Goal: Task Accomplishment & Management: Manage account settings

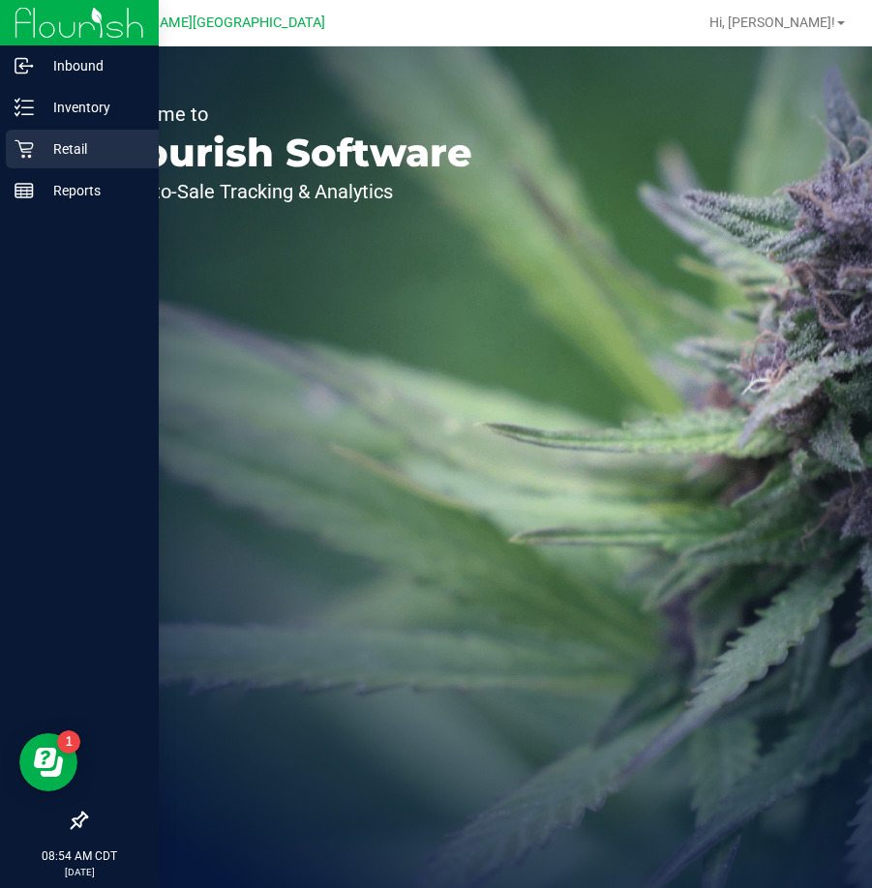
click at [29, 148] on icon at bounding box center [24, 148] width 19 height 19
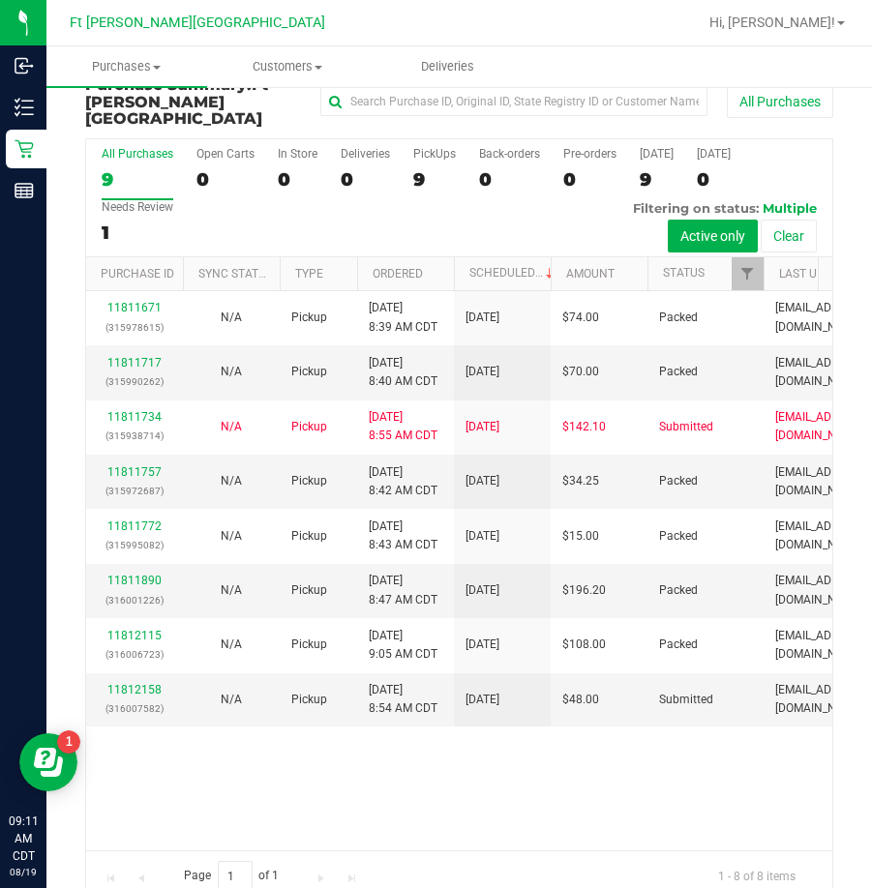
scroll to position [44, 0]
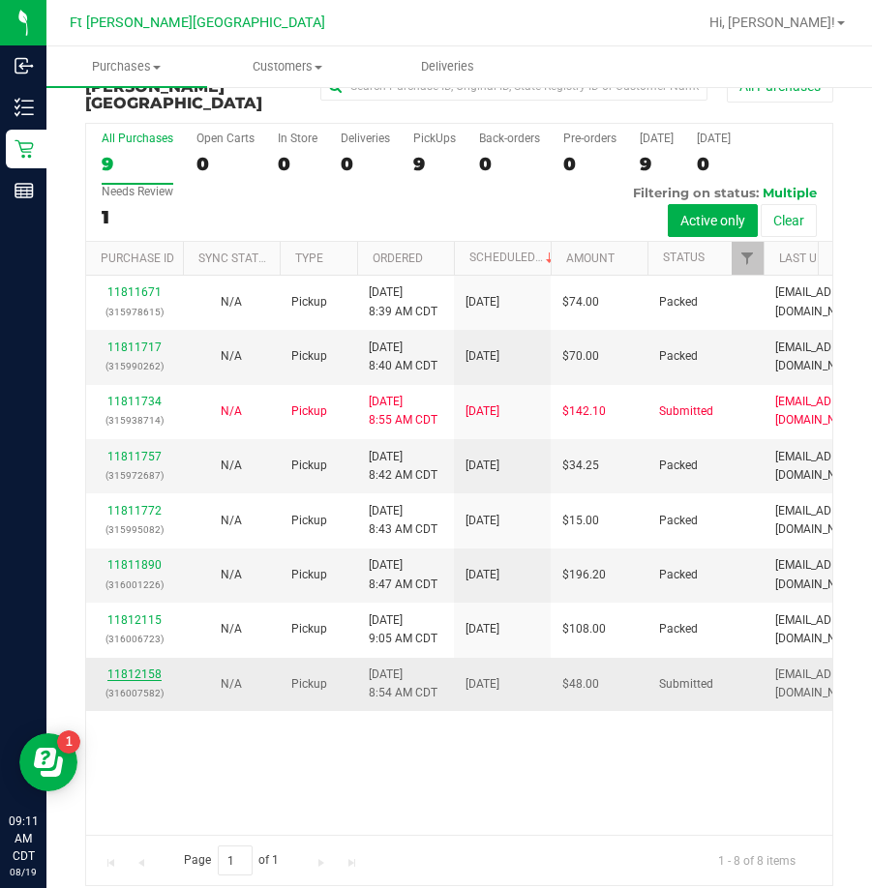
click at [124, 668] on link "11812158" at bounding box center [134, 675] width 54 height 14
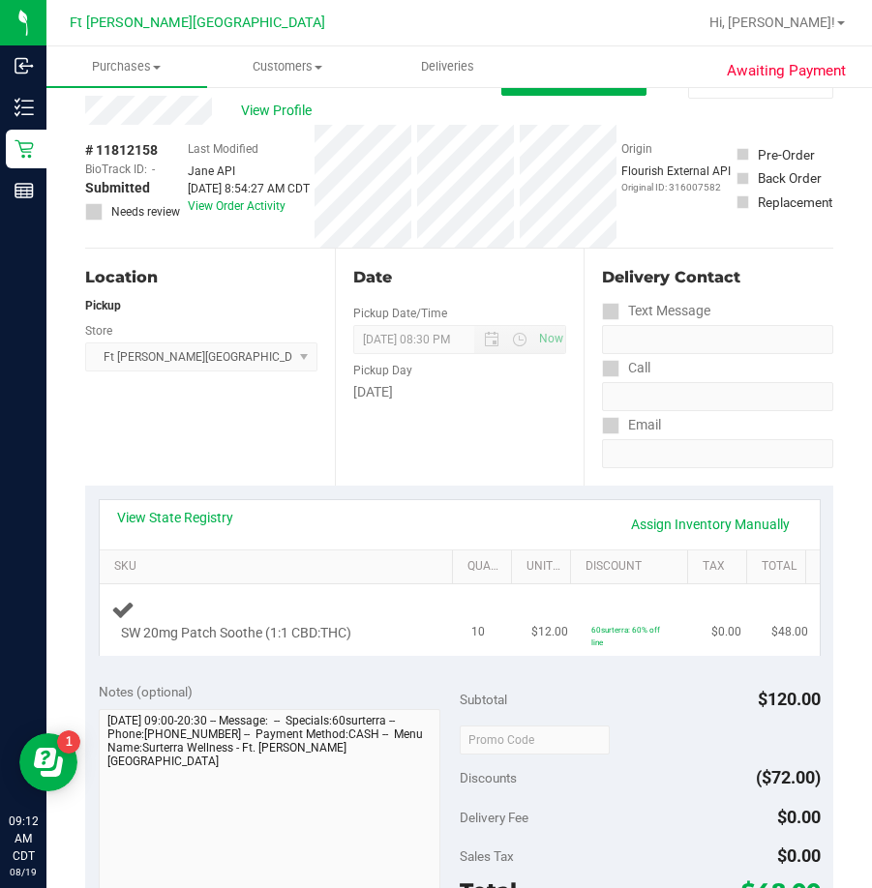
drag, startPoint x: 128, startPoint y: 651, endPoint x: 236, endPoint y: 617, distance: 113.6
drag, startPoint x: 236, startPoint y: 617, endPoint x: 103, endPoint y: 409, distance: 247.3
click at [94, 410] on div "Location Pickup Store [GEOGRAPHIC_DATA][PERSON_NAME] WC Select Store [PERSON_NA…" at bounding box center [210, 367] width 250 height 237
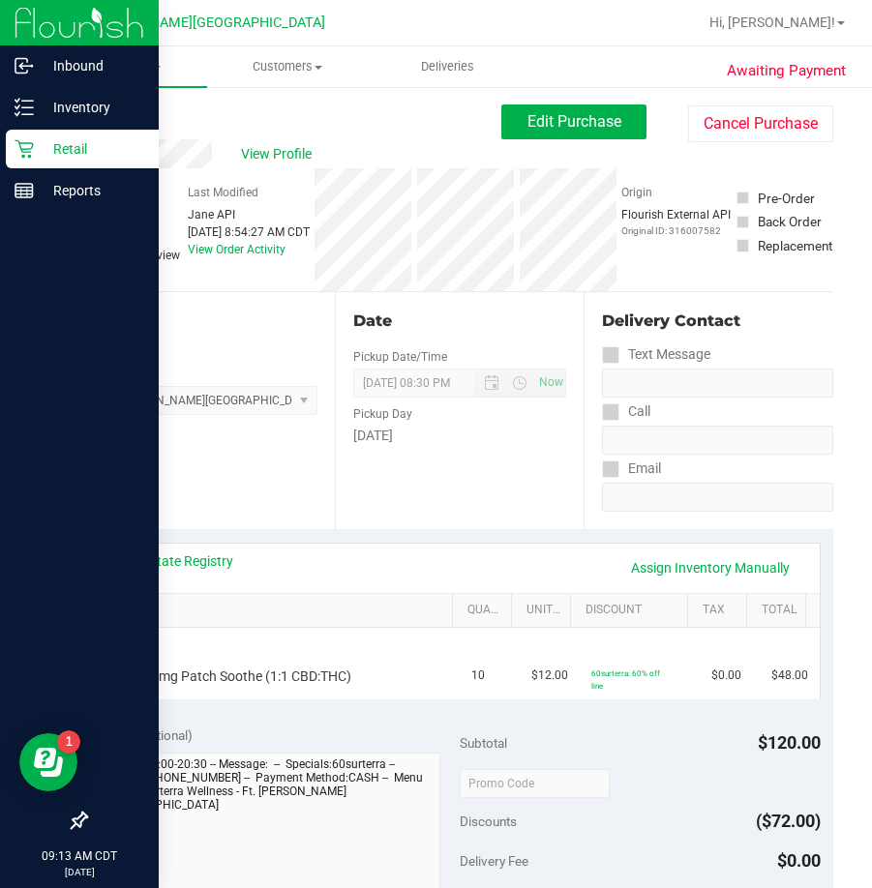
click at [61, 141] on p "Retail" at bounding box center [92, 148] width 116 height 23
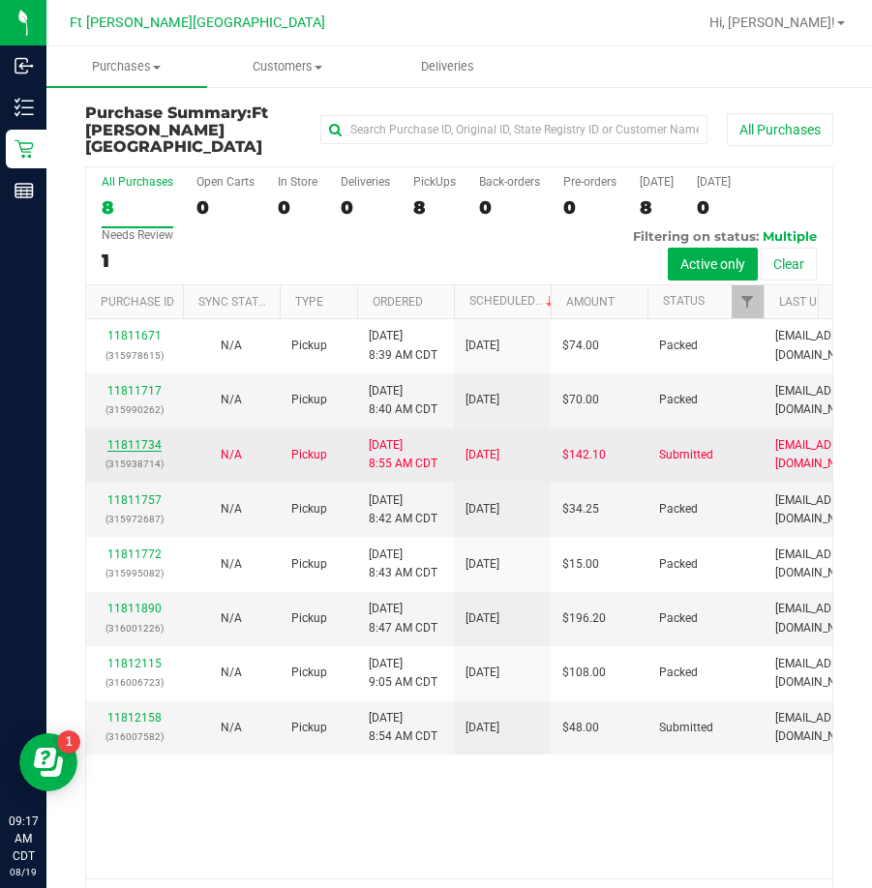
click at [146, 438] on link "11811734" at bounding box center [134, 445] width 54 height 14
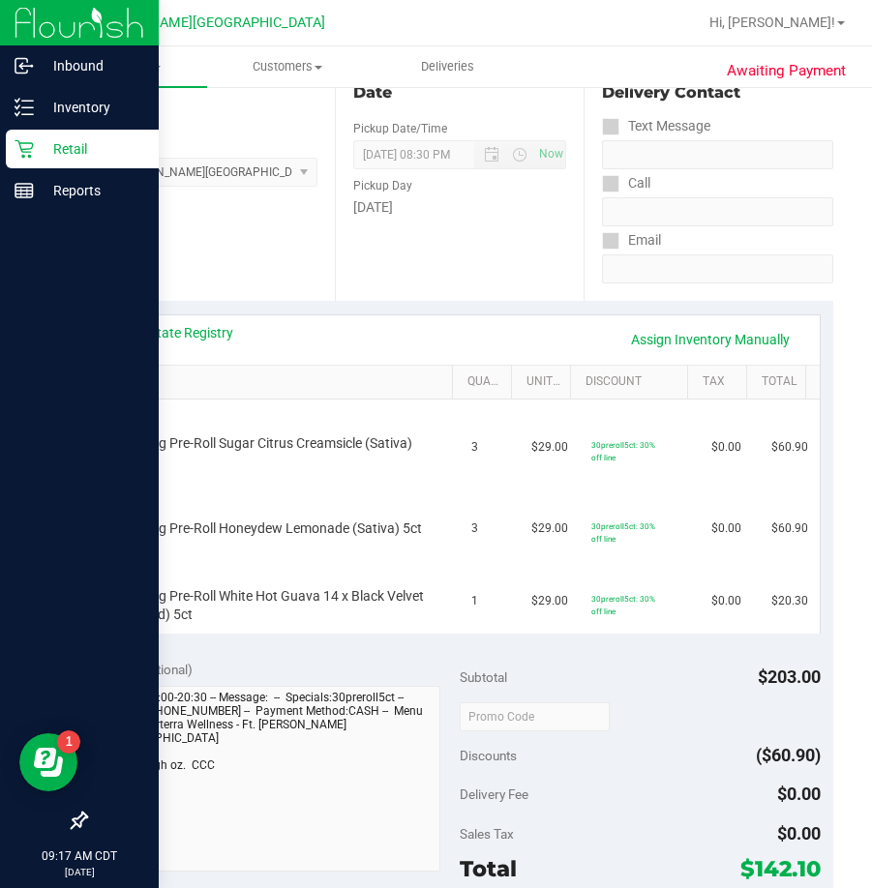
scroll to position [194, 0]
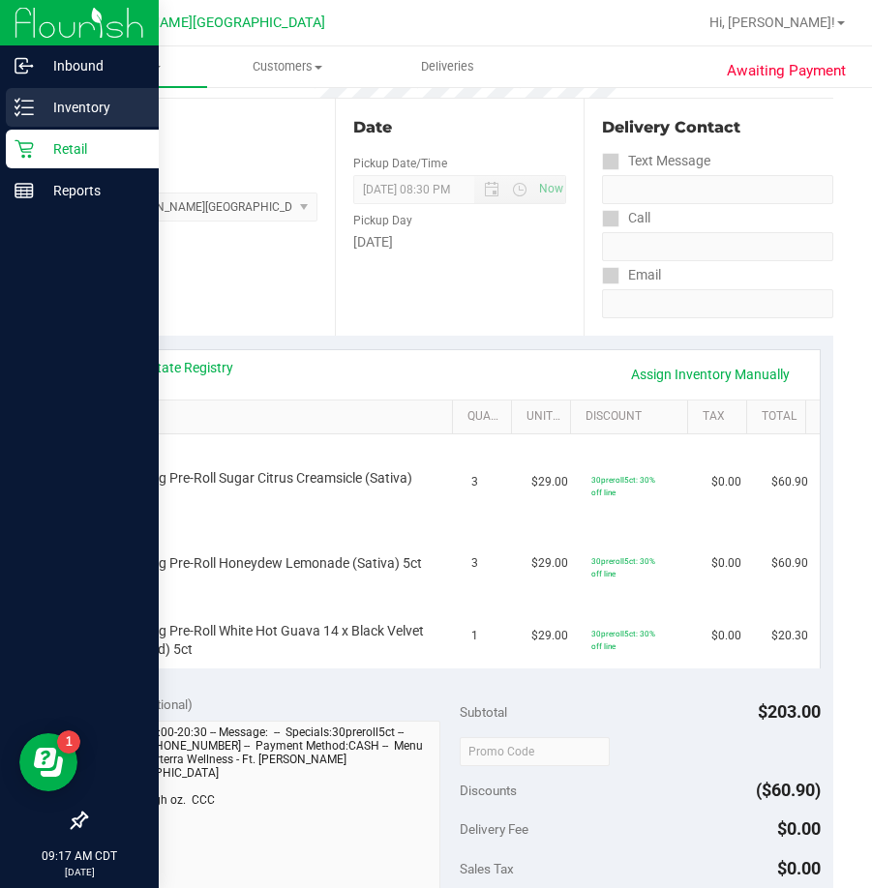
click at [99, 122] on div "Inventory" at bounding box center [82, 107] width 153 height 39
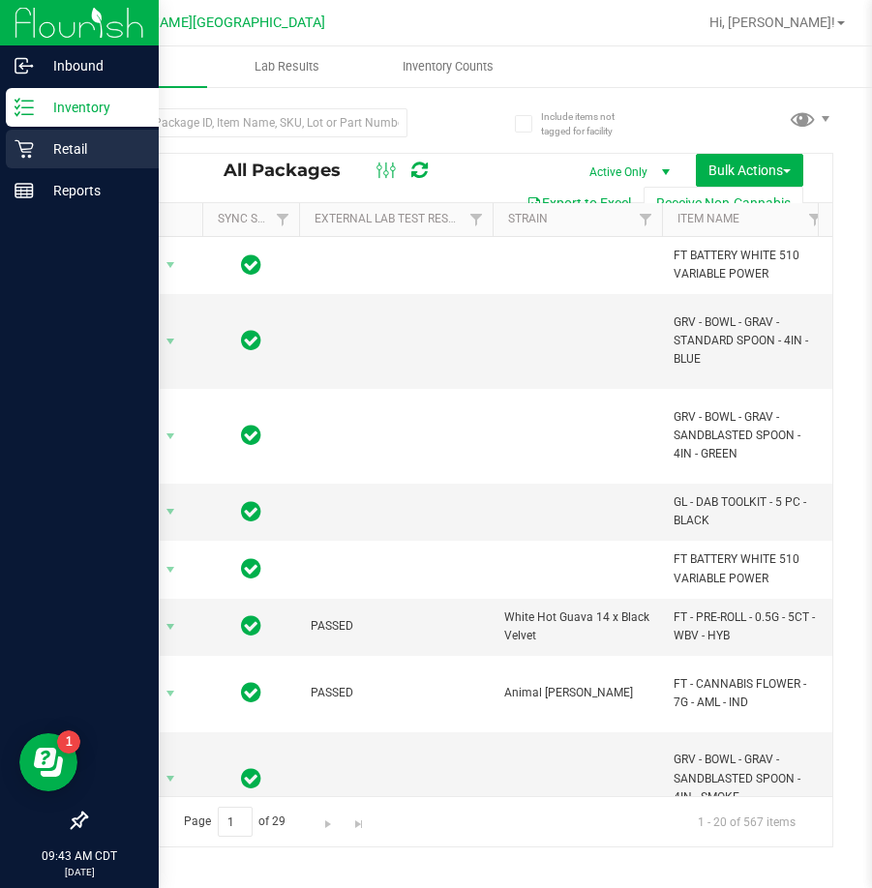
drag, startPoint x: 102, startPoint y: 58, endPoint x: 31, endPoint y: 144, distance: 111.4
click at [31, 144] on icon at bounding box center [24, 148] width 19 height 19
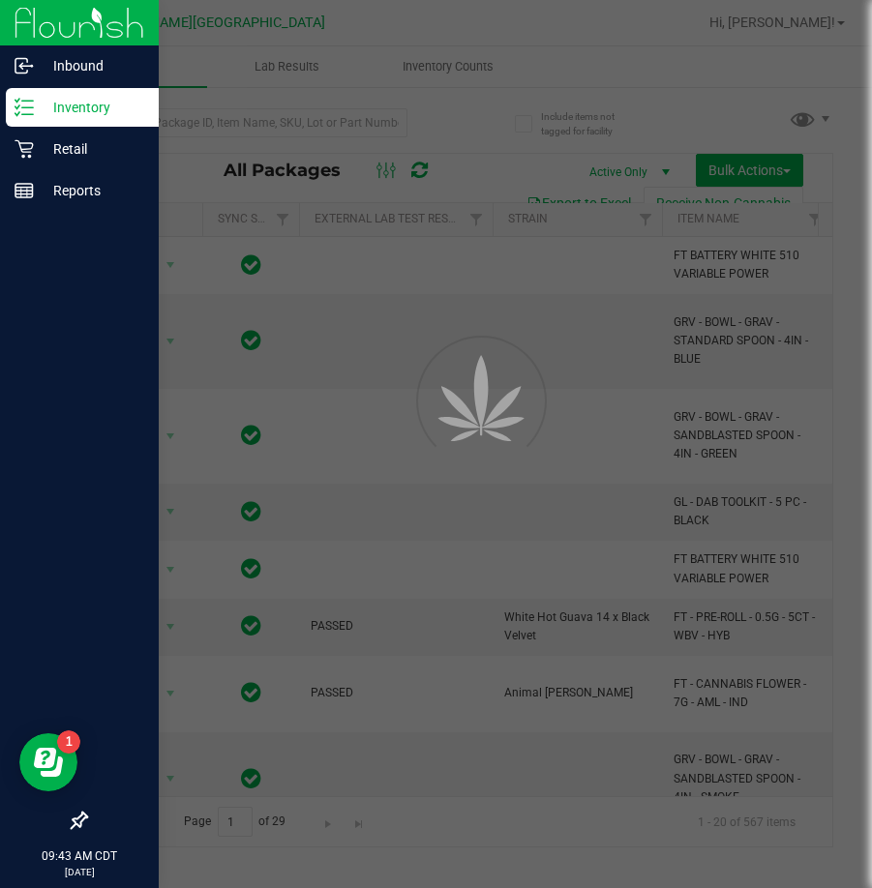
click at [99, 163] on div "Retail" at bounding box center [82, 149] width 153 height 39
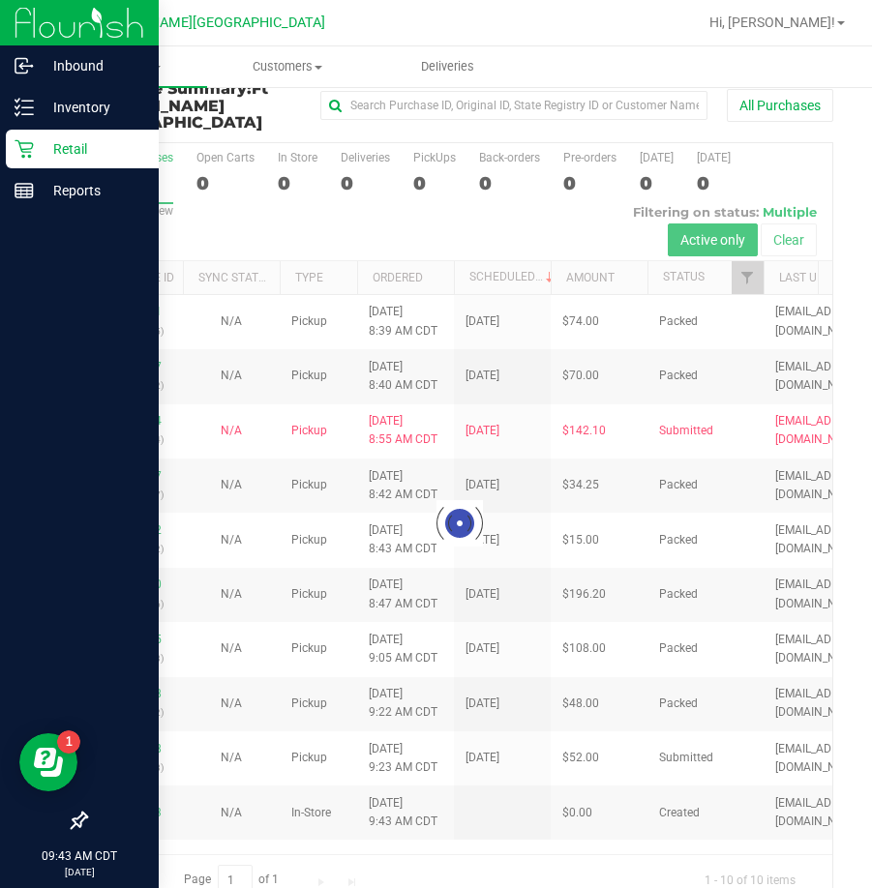
scroll to position [44, 0]
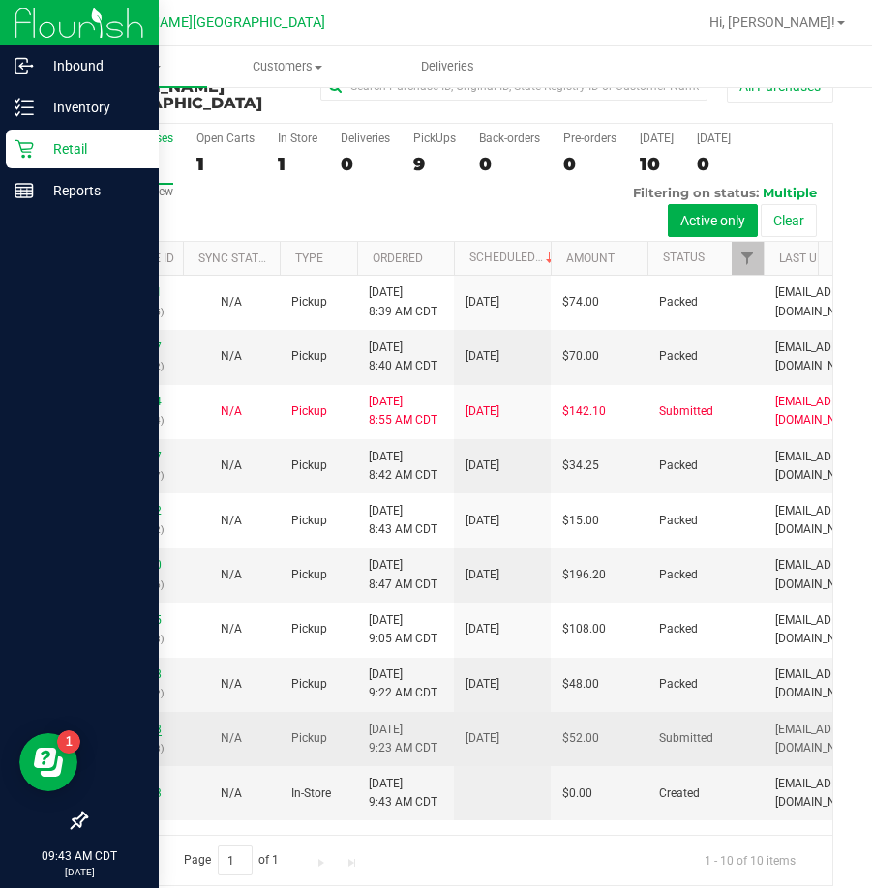
click at [152, 723] on link "11812328" at bounding box center [134, 730] width 54 height 14
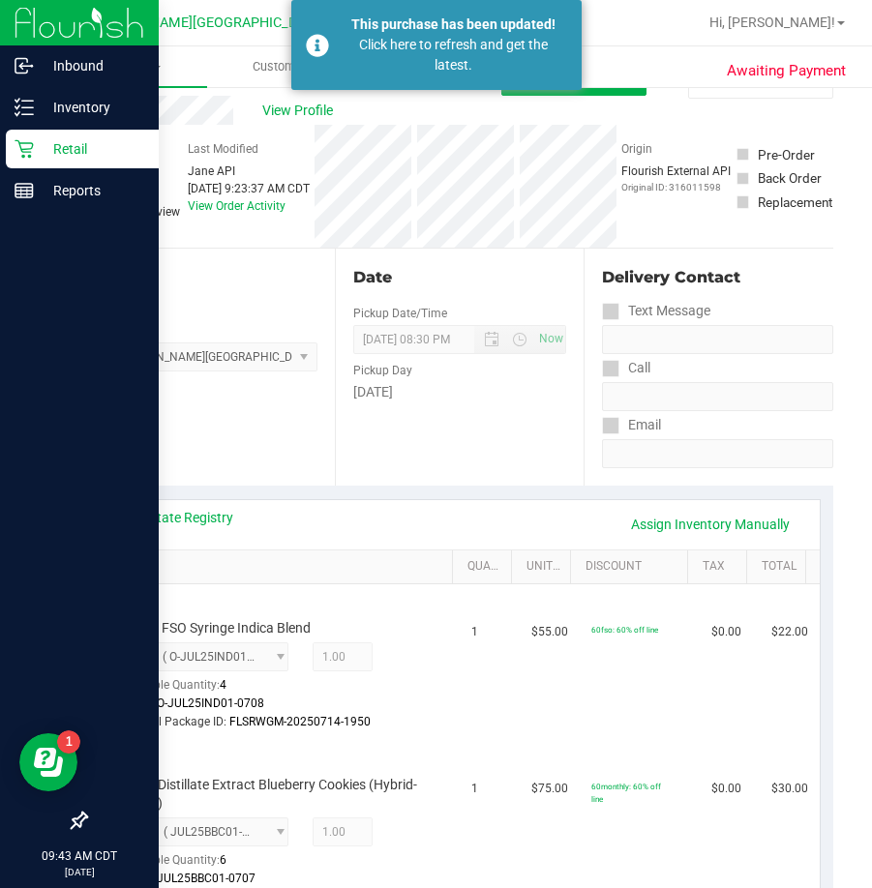
click at [47, 141] on p "Retail" at bounding box center [92, 148] width 116 height 23
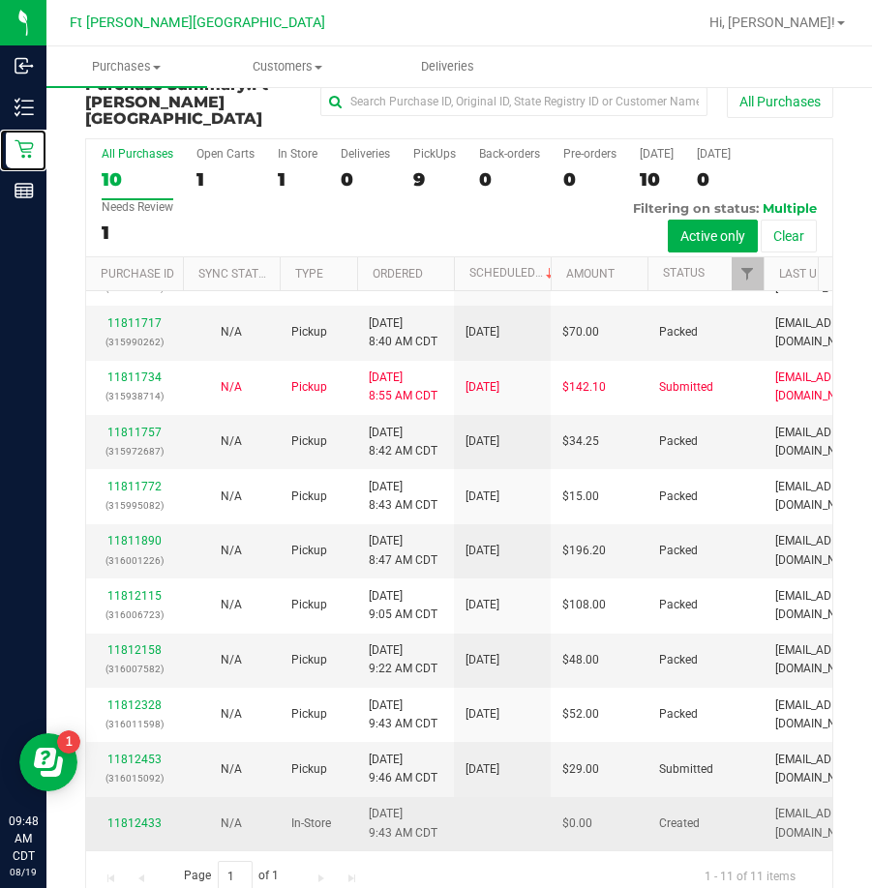
scroll to position [44, 0]
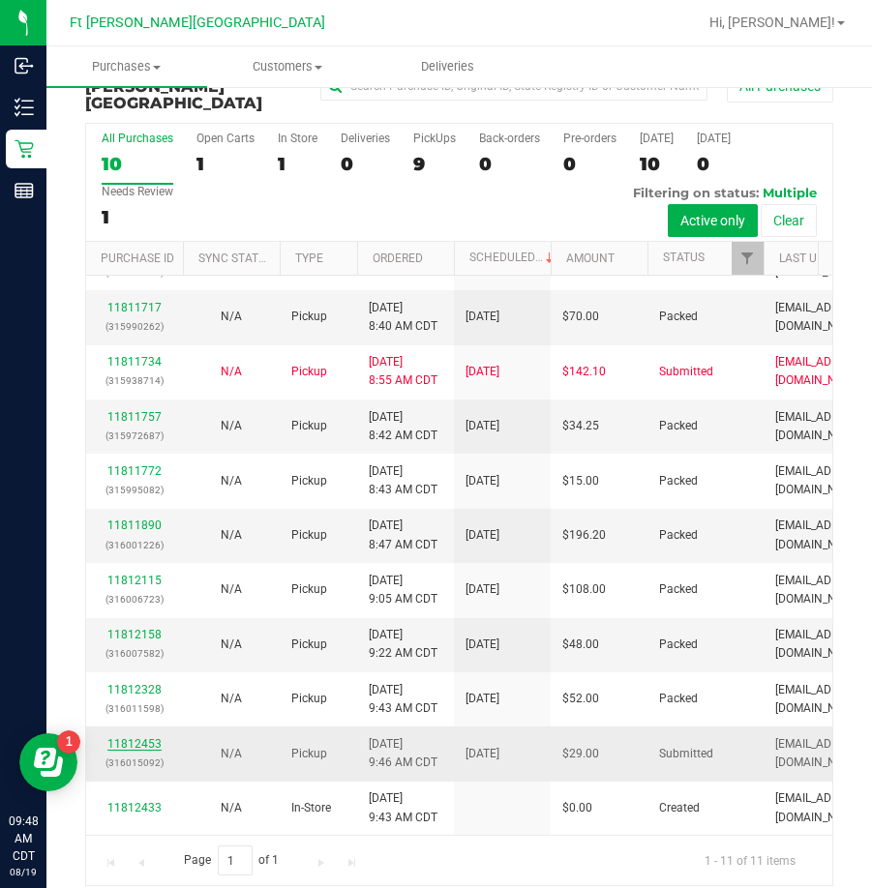
click at [141, 737] on link "11812453" at bounding box center [134, 744] width 54 height 14
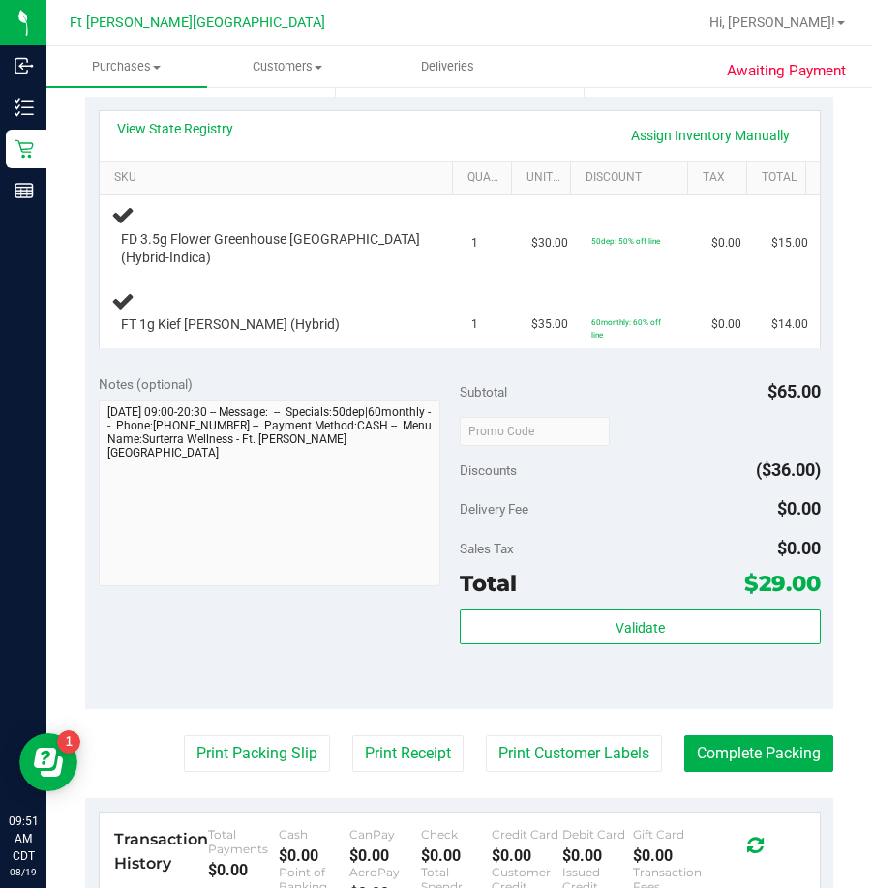
scroll to position [527, 0]
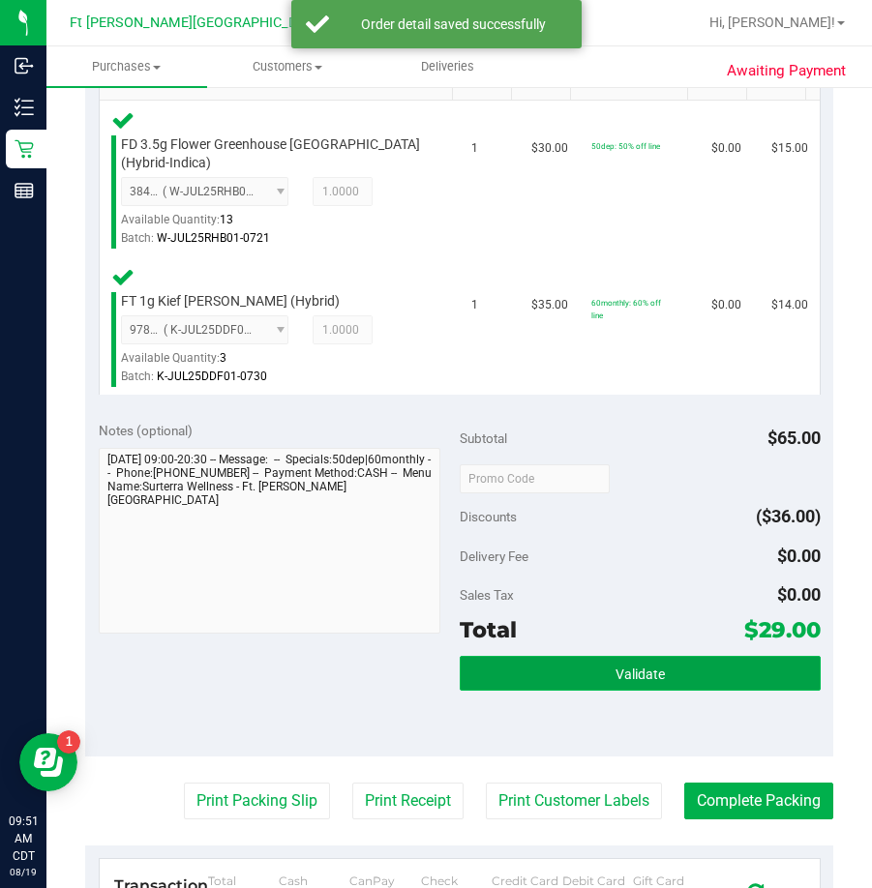
click at [556, 674] on button "Validate" at bounding box center [640, 673] width 361 height 35
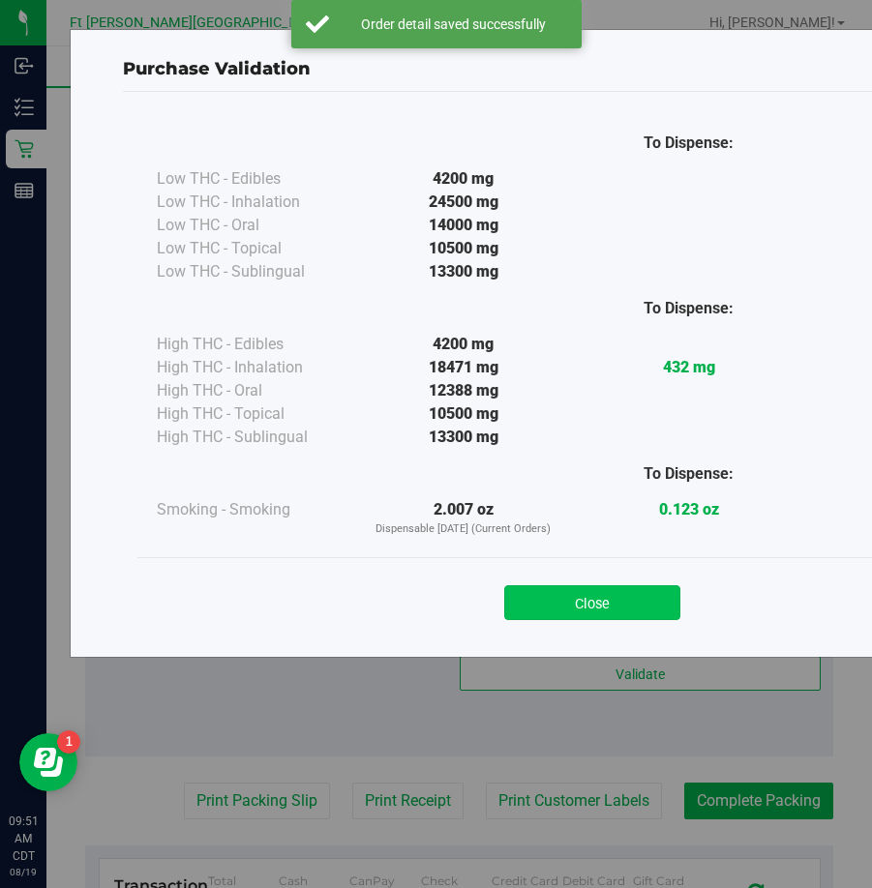
click at [603, 619] on button "Close" at bounding box center [592, 603] width 176 height 35
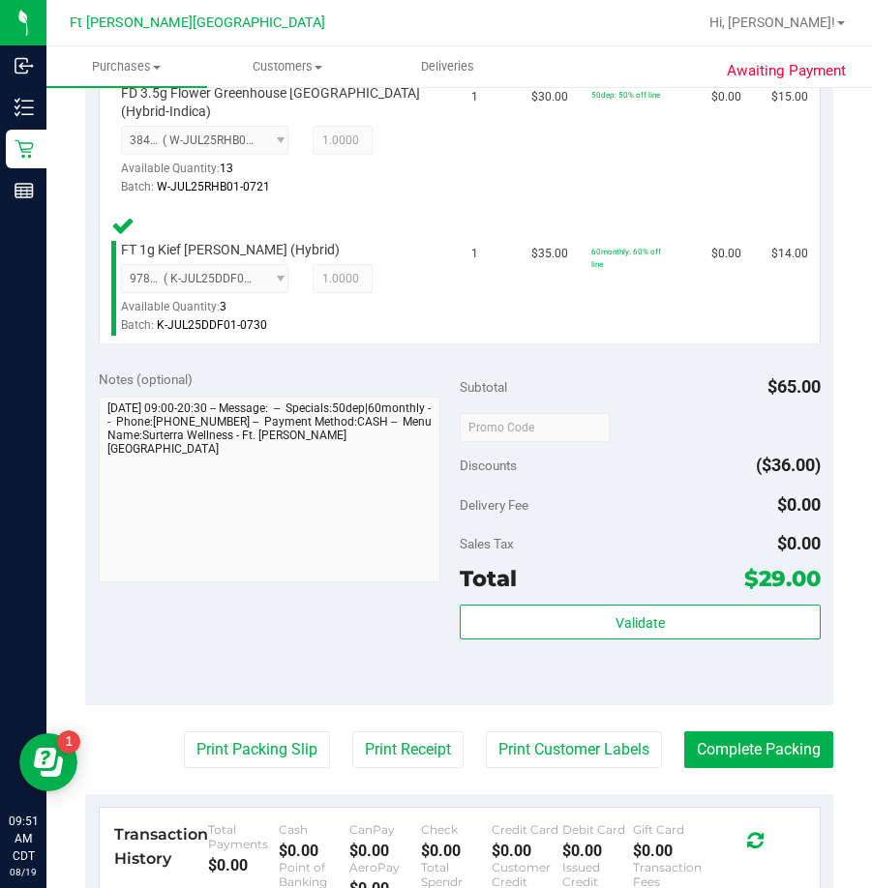
scroll to position [624, 0]
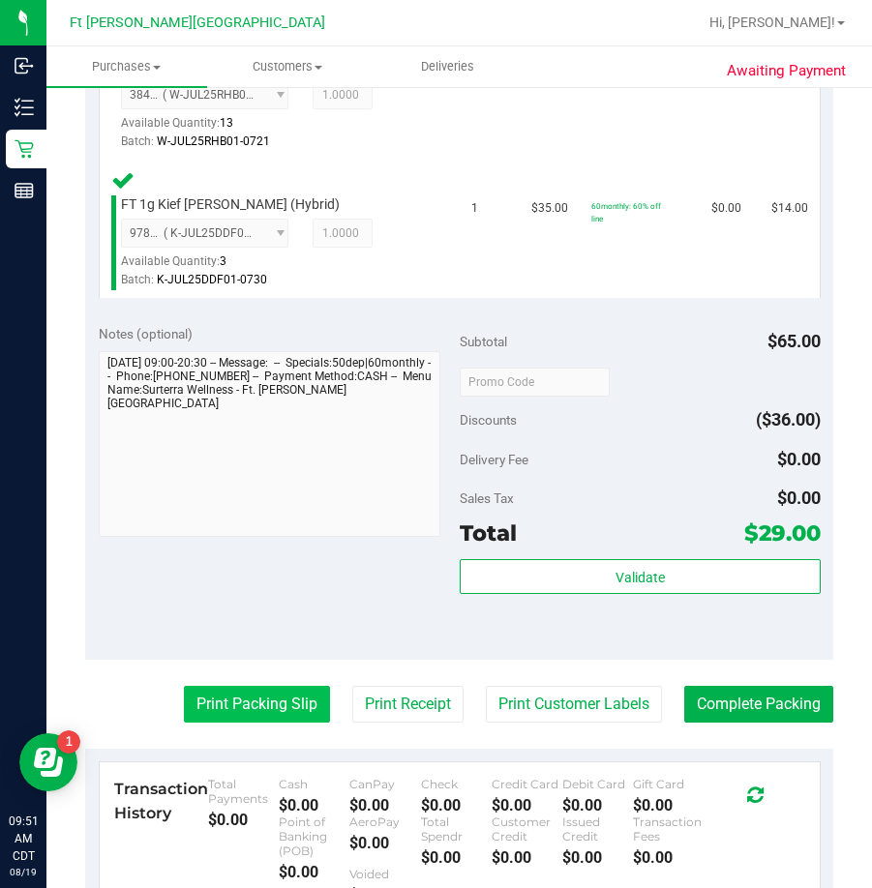
click at [264, 707] on button "Print Packing Slip" at bounding box center [257, 704] width 146 height 37
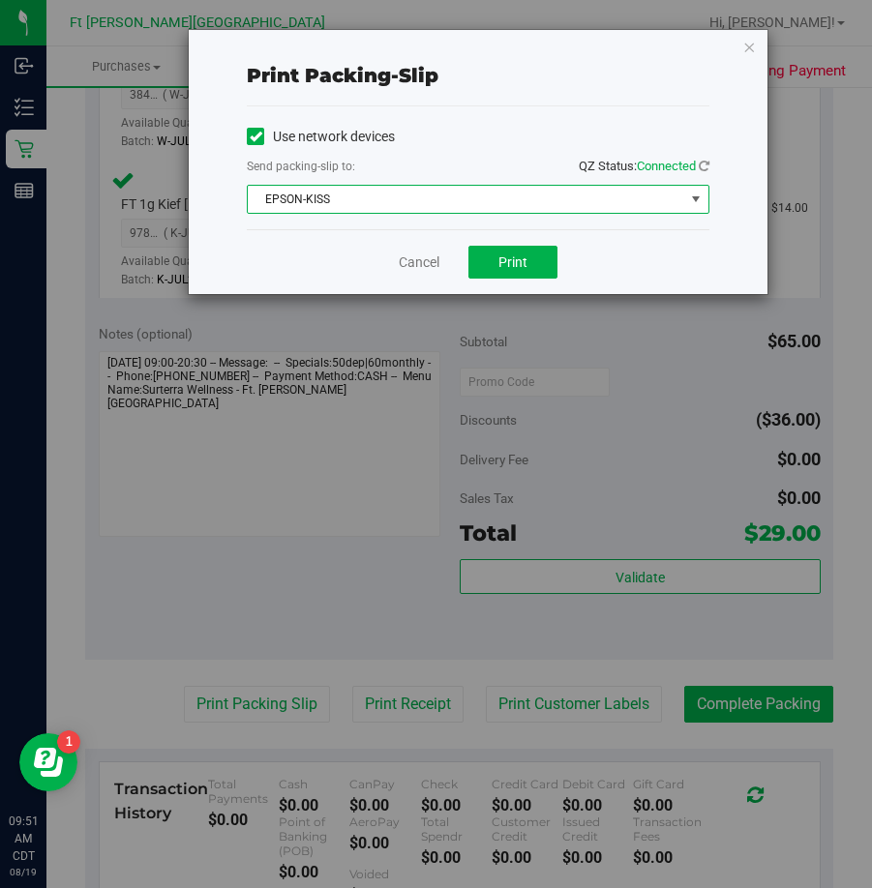
click at [504, 190] on span "EPSON-KISS" at bounding box center [466, 199] width 436 height 27
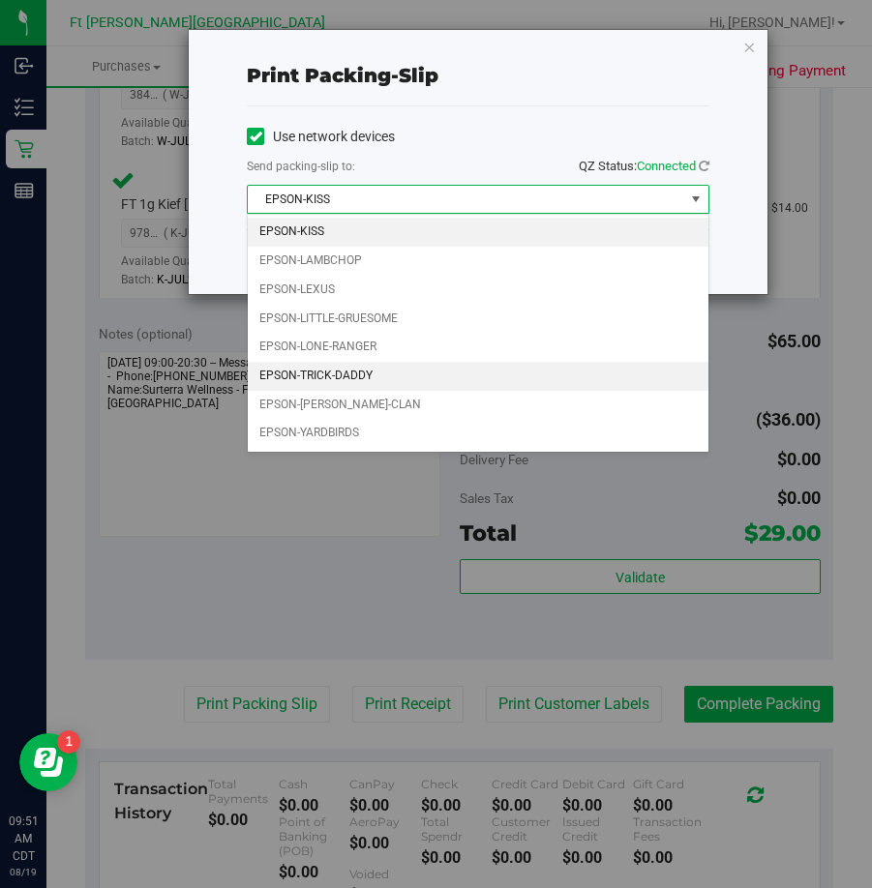
click at [344, 389] on li "EPSON-TRICK-DADDY" at bounding box center [478, 376] width 461 height 29
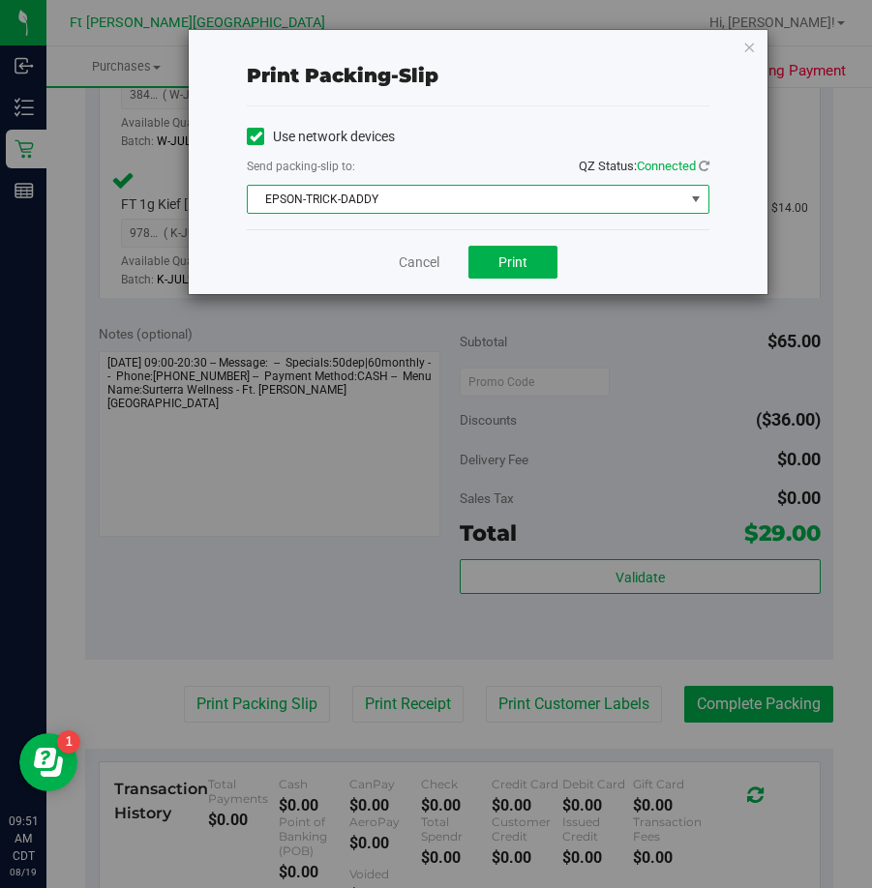
click at [552, 184] on div "Use network devices Send packing-slip to: QZ Status: Connected EPSON-TRICK-DADD…" at bounding box center [478, 168] width 463 height 92
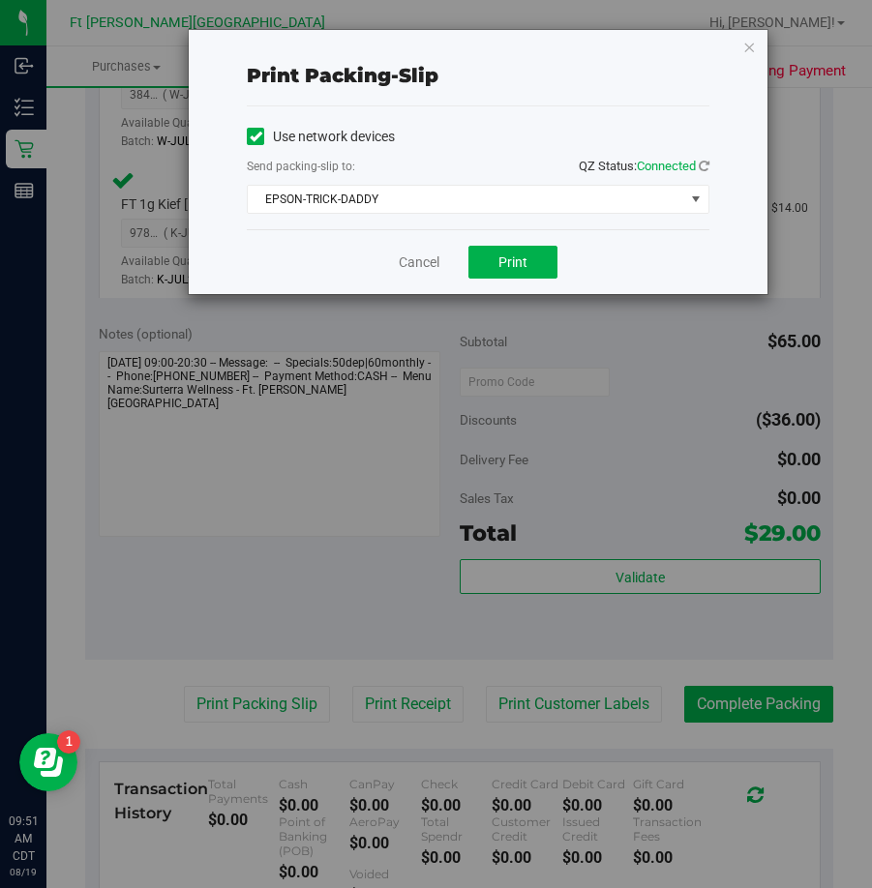
click at [473, 177] on div "Send packing-slip to: QZ Status: Connected" at bounding box center [478, 168] width 463 height 24
click at [469, 195] on span "EPSON-TRICK-DADDY" at bounding box center [466, 199] width 436 height 27
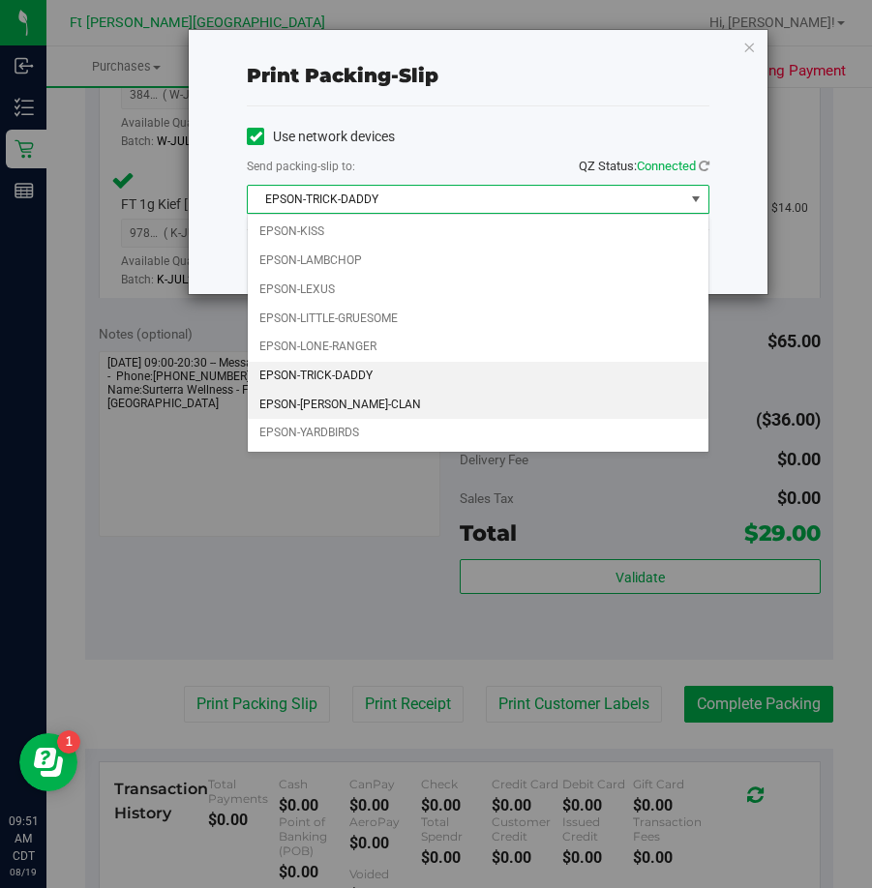
click at [381, 400] on li "EPSON-[PERSON_NAME]-CLAN" at bounding box center [478, 405] width 461 height 29
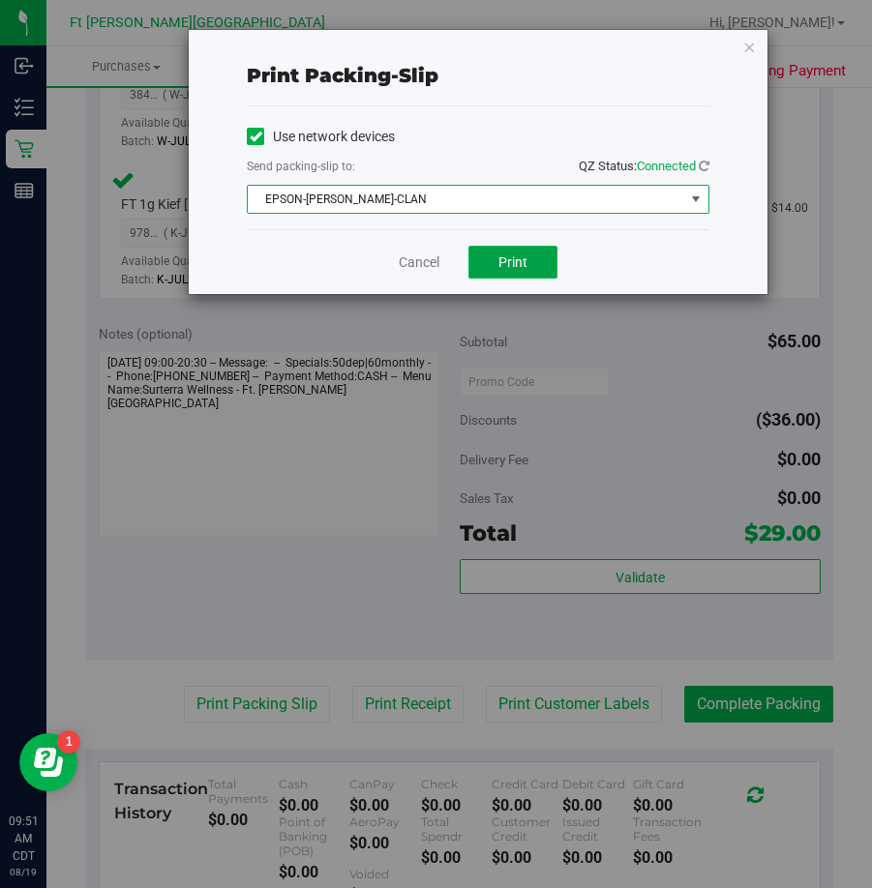
click at [501, 275] on button "Print" at bounding box center [512, 262] width 89 height 33
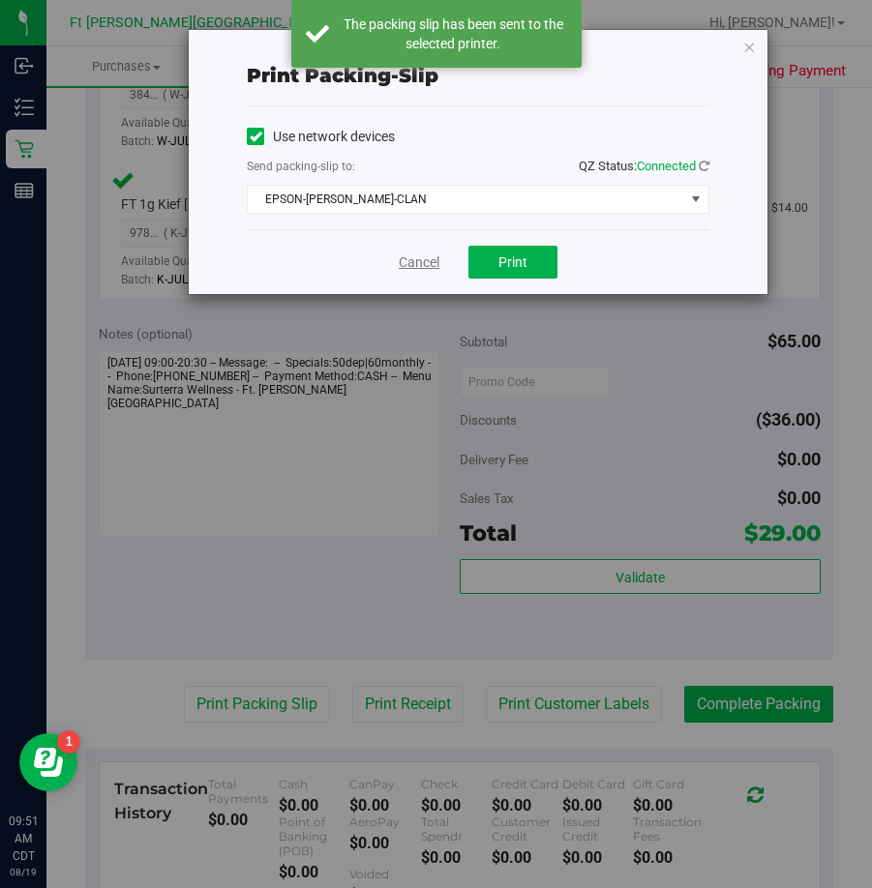
click at [409, 256] on link "Cancel" at bounding box center [419, 263] width 41 height 20
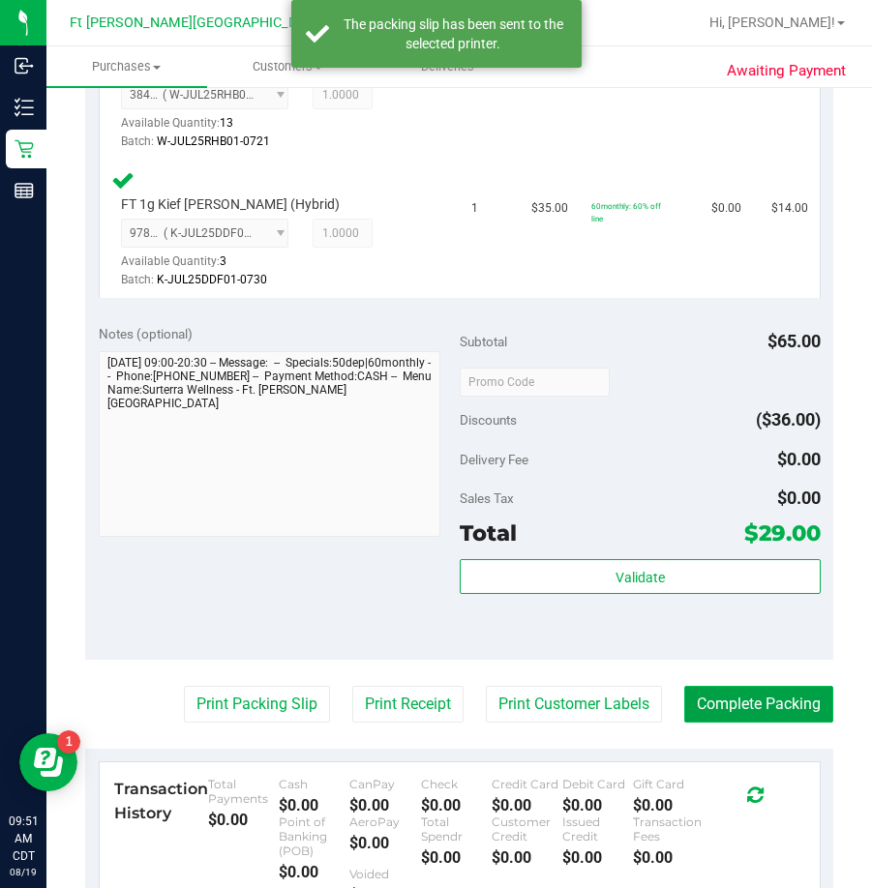
click at [699, 696] on button "Complete Packing" at bounding box center [758, 704] width 149 height 37
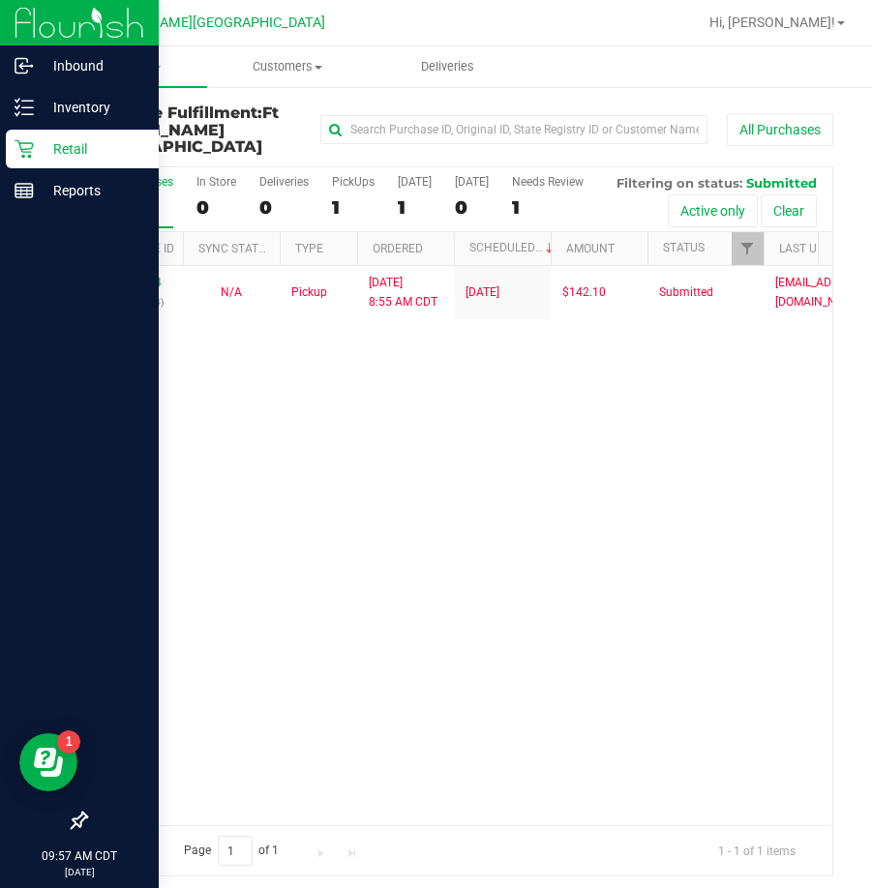
click at [75, 153] on p "Retail" at bounding box center [92, 148] width 116 height 23
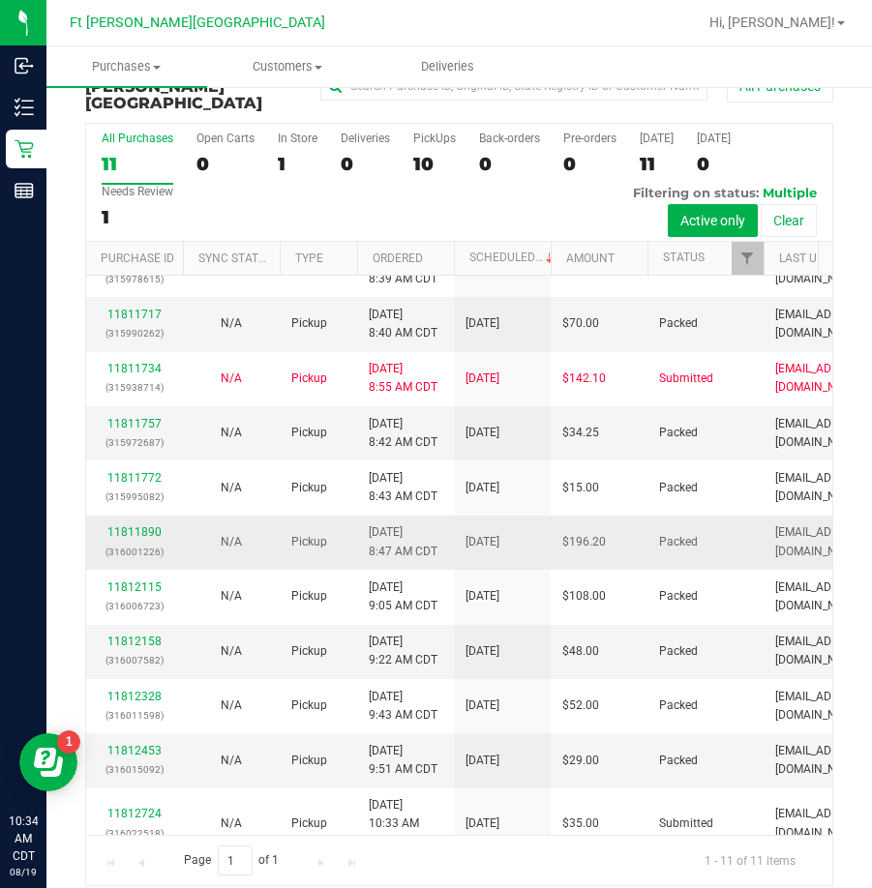
scroll to position [62, 0]
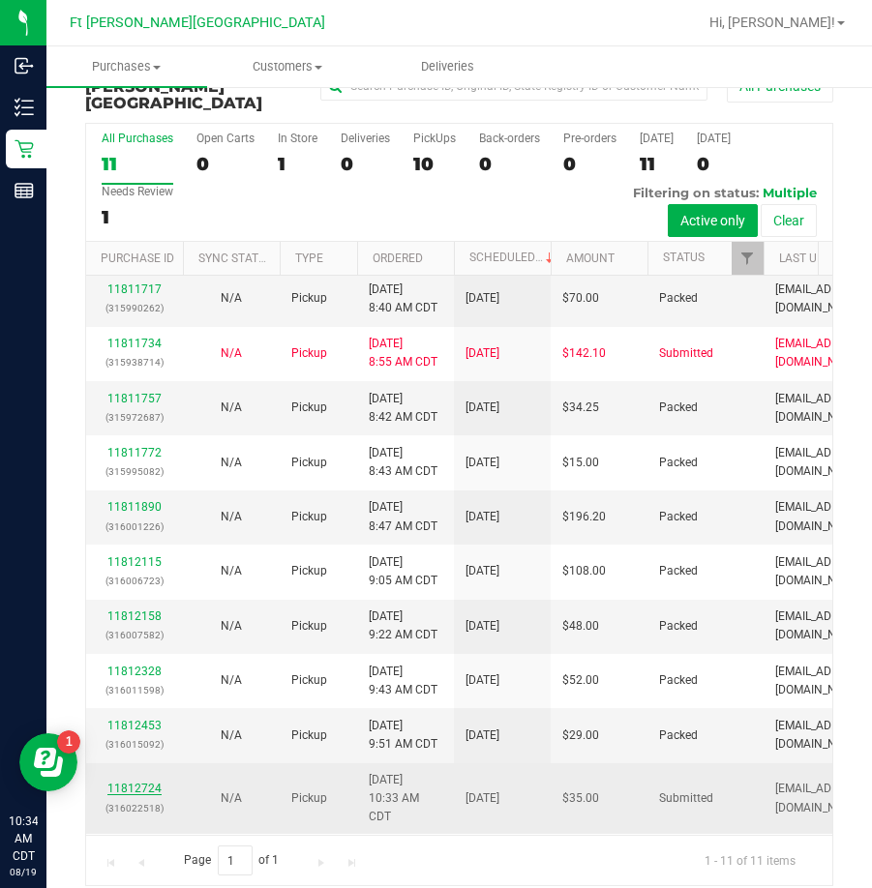
click at [143, 782] on link "11812724" at bounding box center [134, 789] width 54 height 14
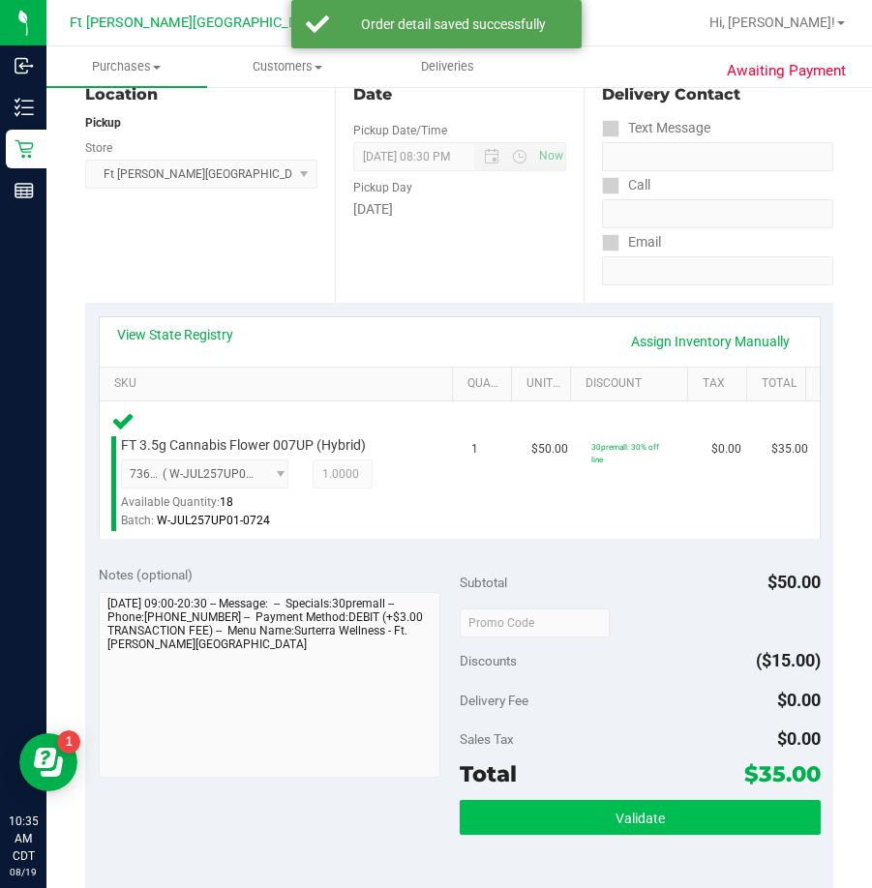
scroll to position [527, 0]
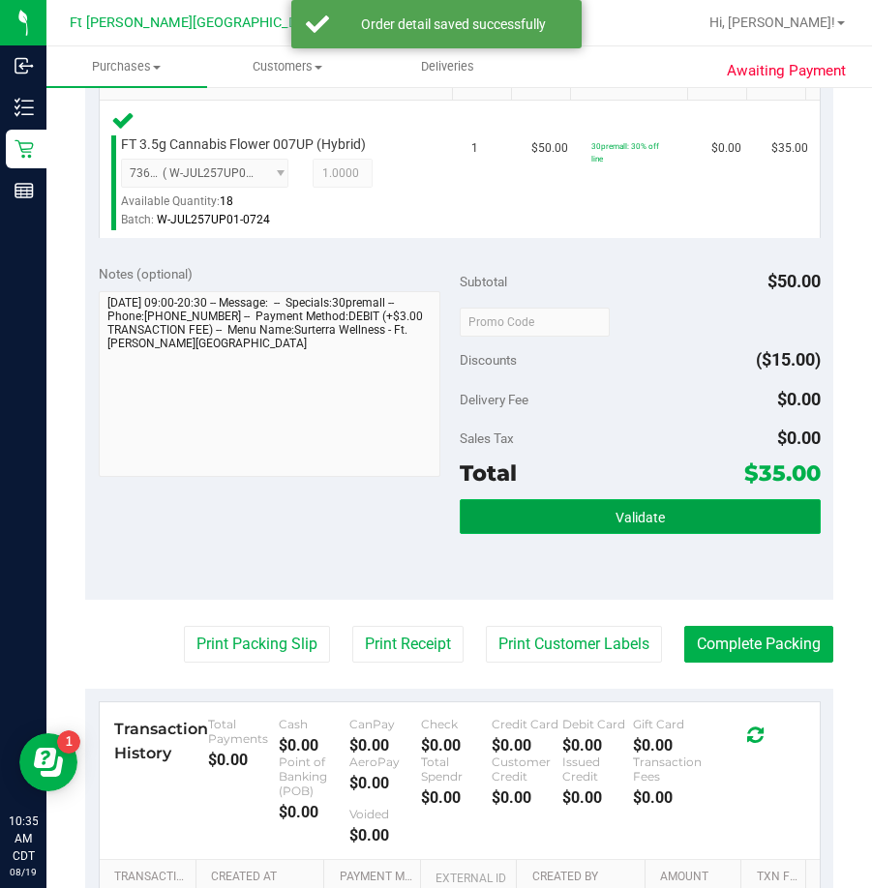
click at [526, 512] on button "Validate" at bounding box center [640, 516] width 361 height 35
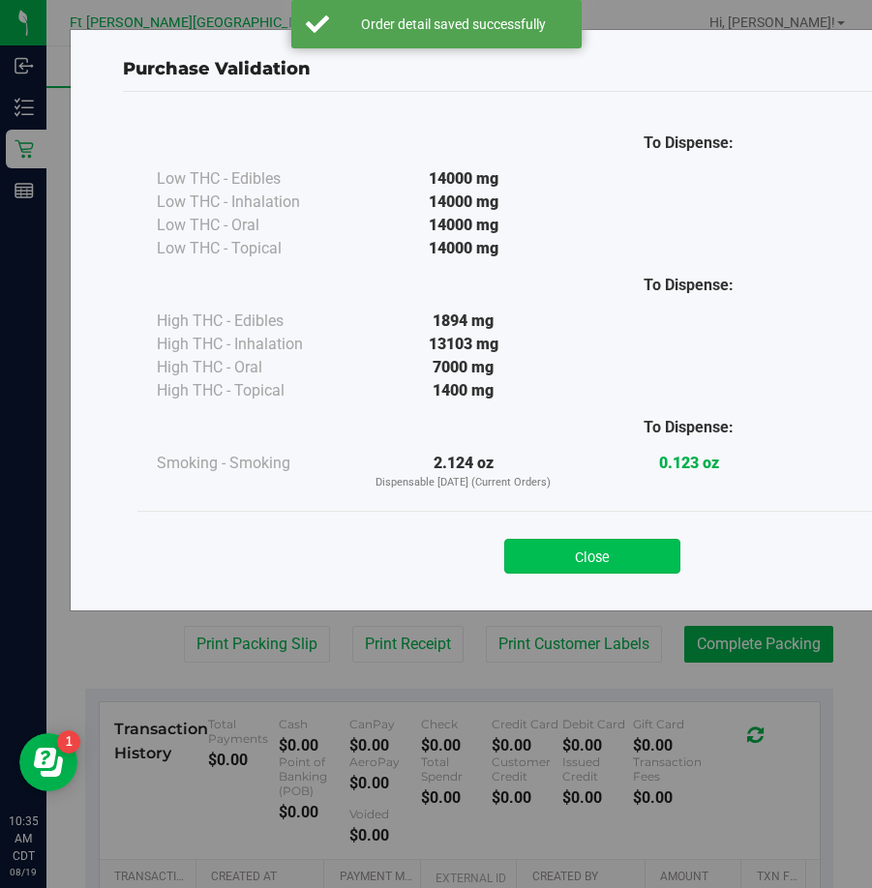
click at [613, 554] on button "Close" at bounding box center [592, 556] width 176 height 35
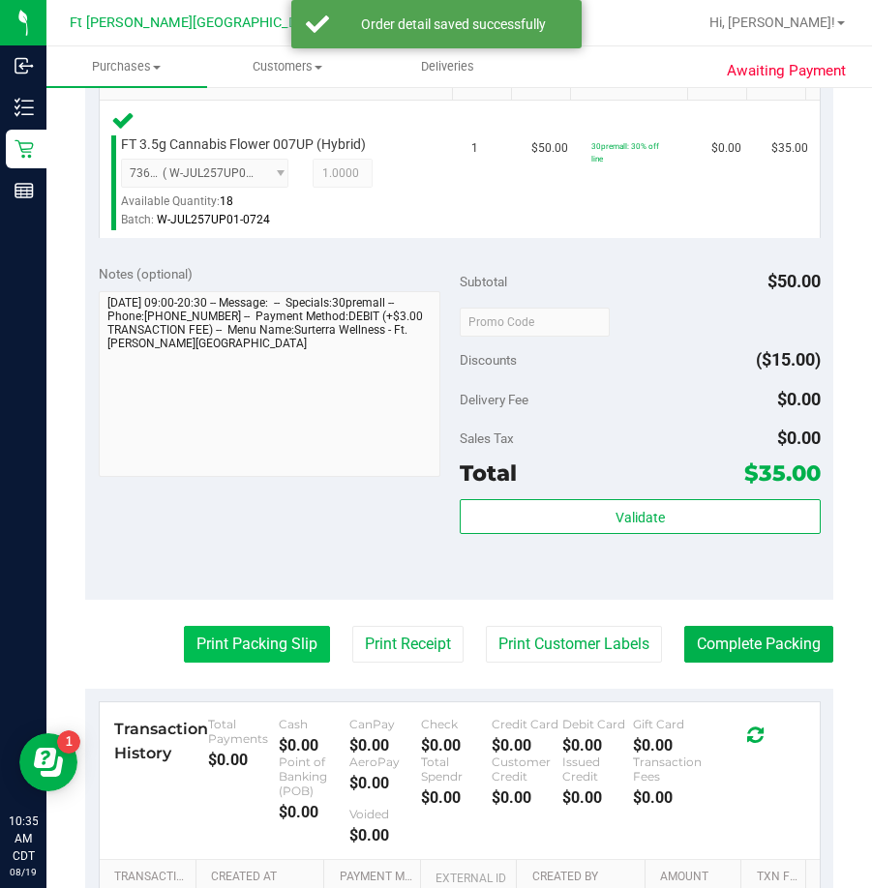
click at [260, 653] on button "Print Packing Slip" at bounding box center [257, 644] width 146 height 37
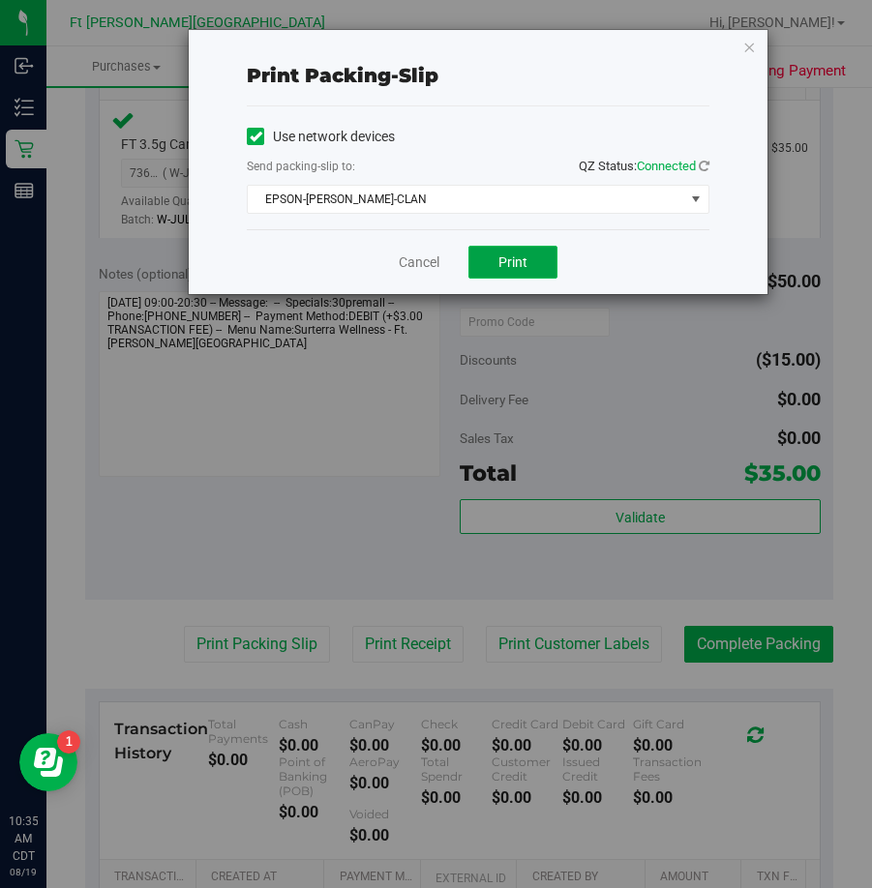
click at [504, 267] on span "Print" at bounding box center [512, 262] width 29 height 15
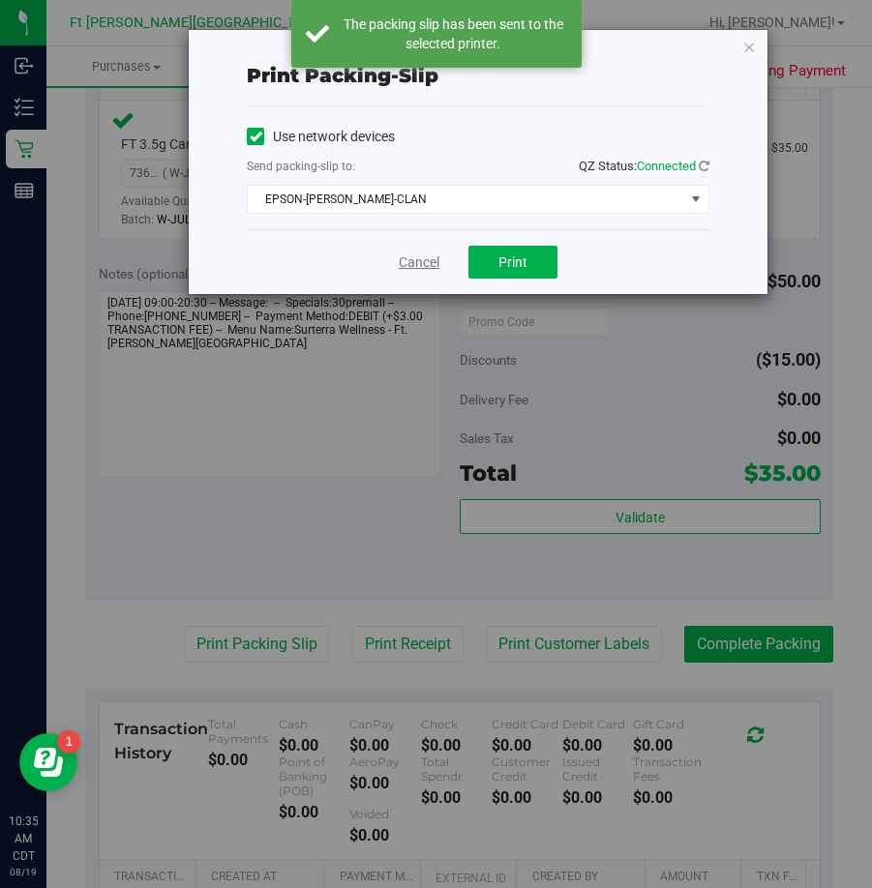
click at [430, 260] on link "Cancel" at bounding box center [419, 263] width 41 height 20
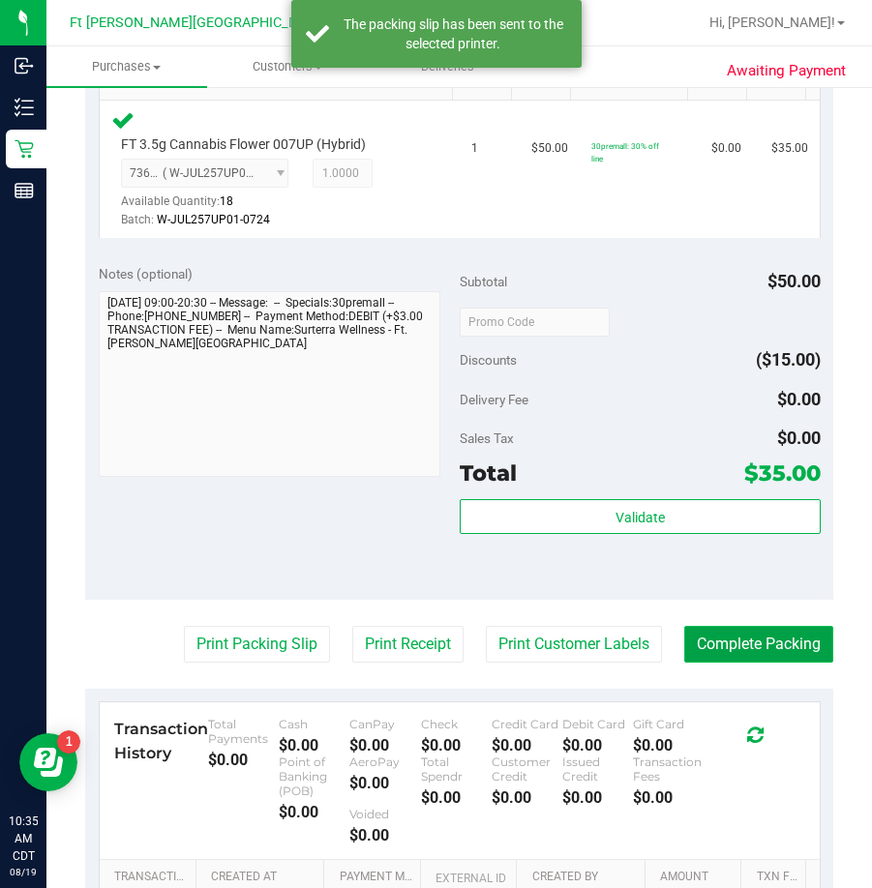
click at [709, 643] on button "Complete Packing" at bounding box center [758, 644] width 149 height 37
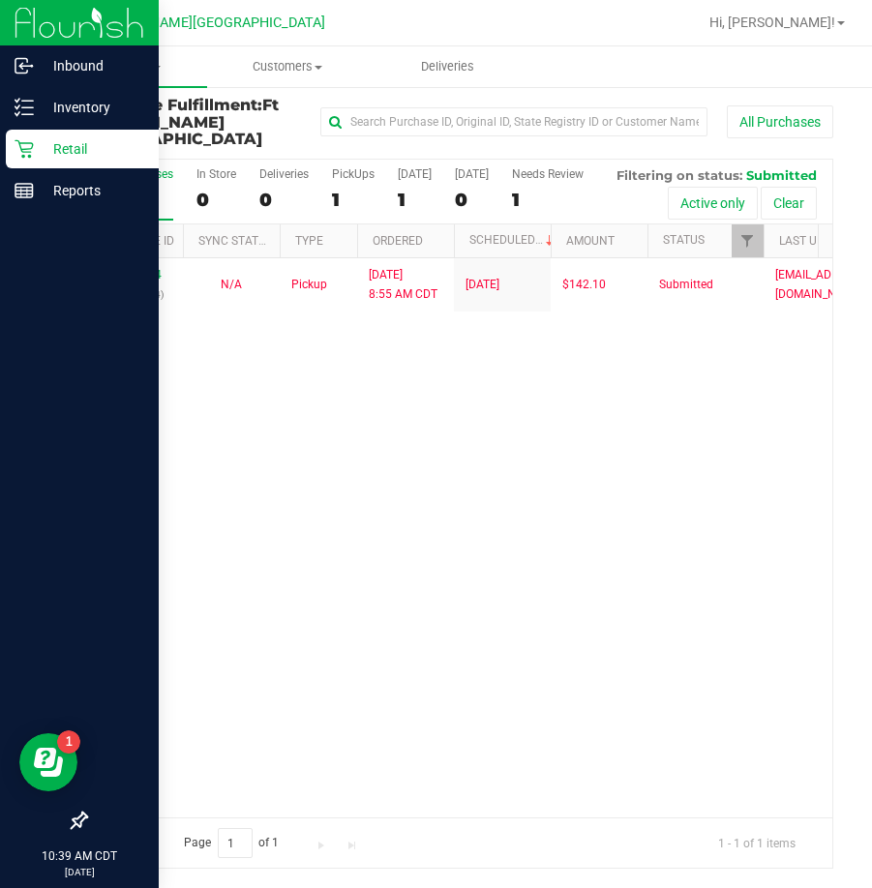
scroll to position [44, 0]
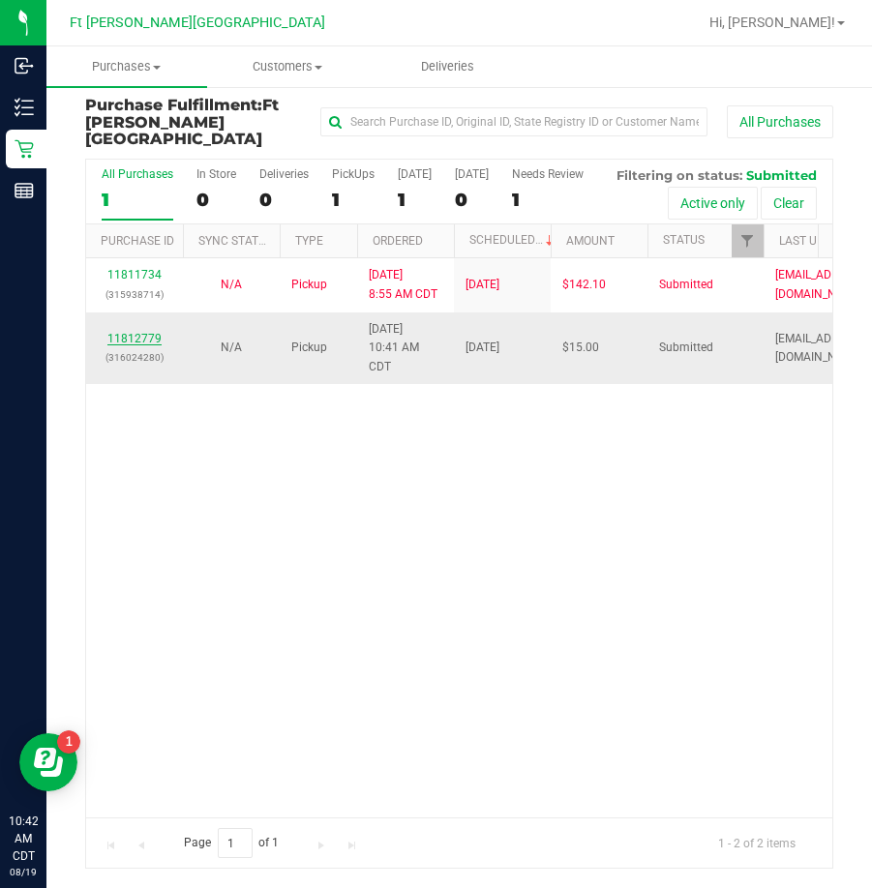
click at [132, 338] on link "11812779" at bounding box center [134, 339] width 54 height 14
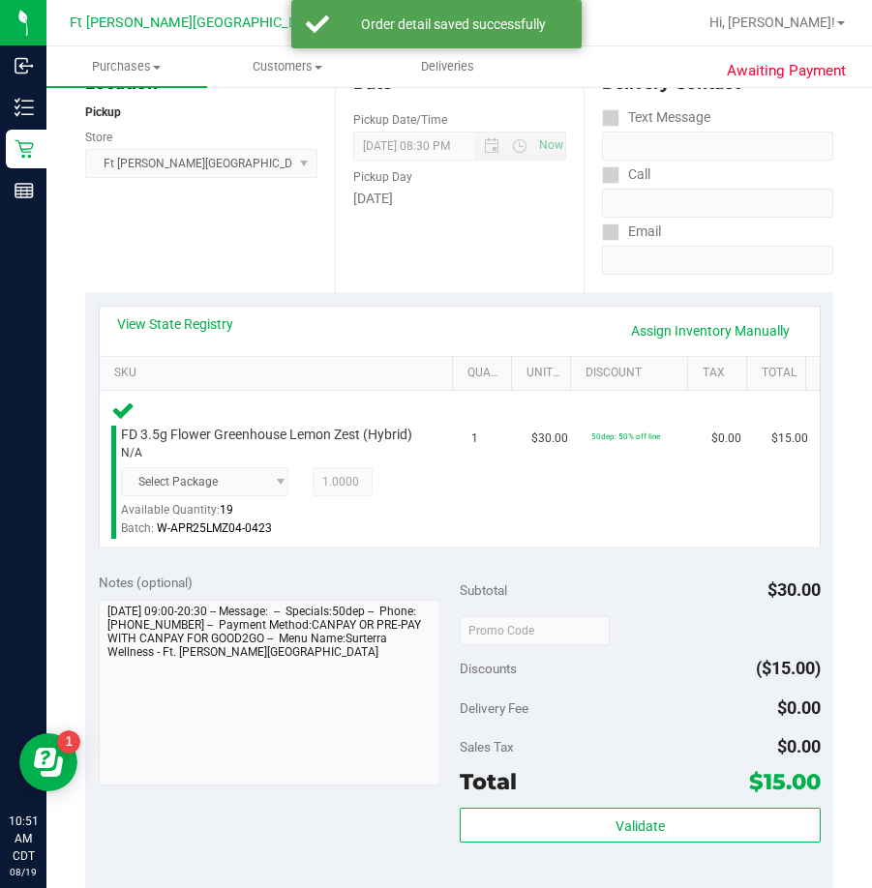
scroll to position [721, 0]
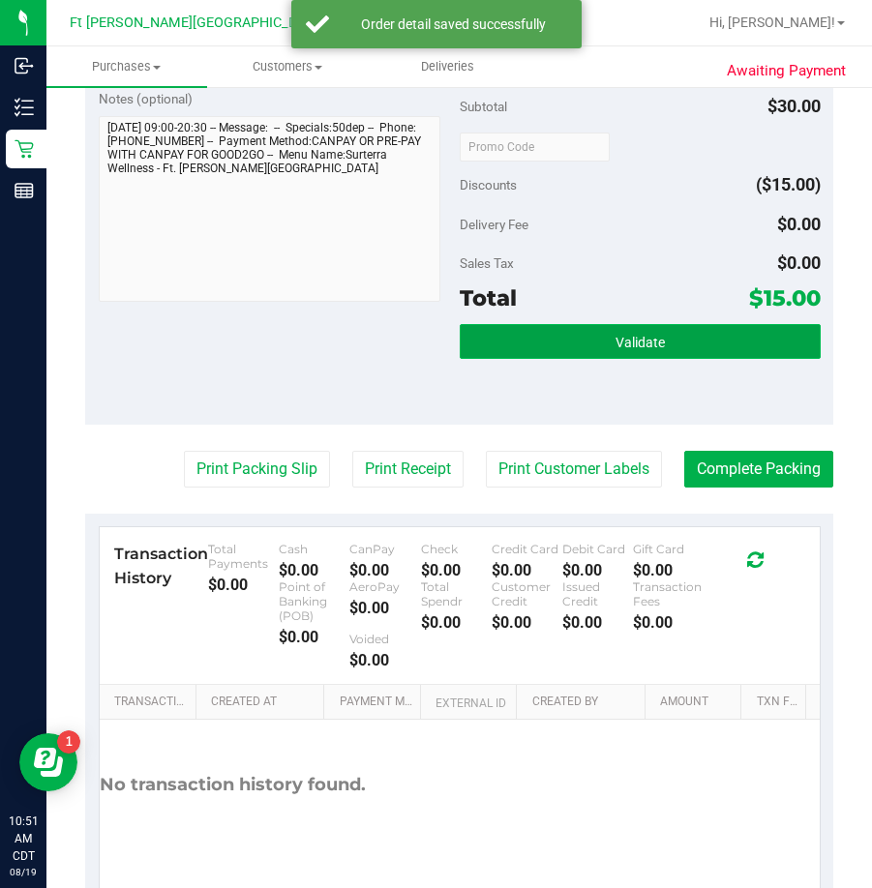
click at [586, 359] on button "Validate" at bounding box center [640, 341] width 361 height 35
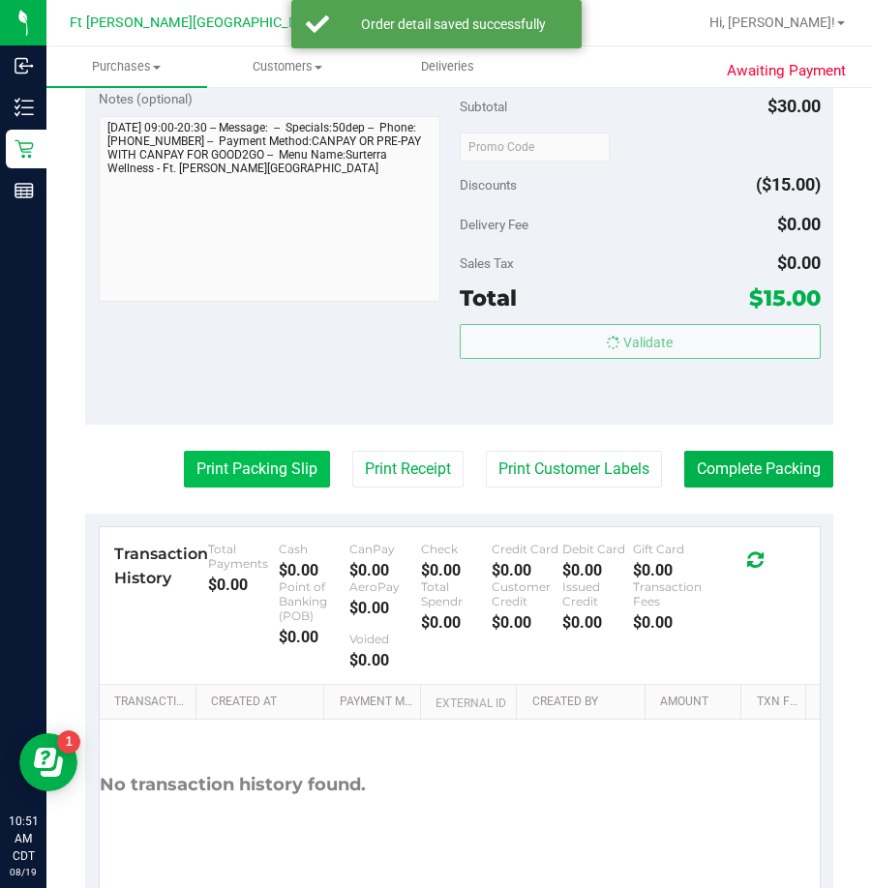
click at [275, 488] on button "Print Packing Slip" at bounding box center [257, 469] width 146 height 37
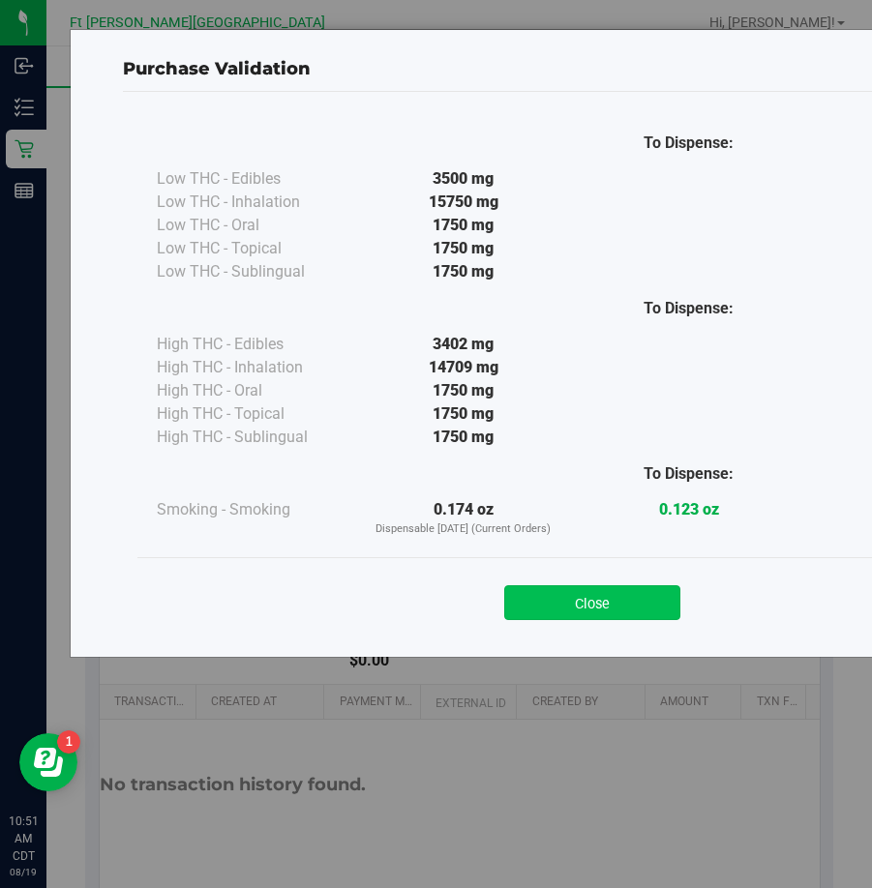
click at [589, 606] on button "Close" at bounding box center [592, 603] width 176 height 35
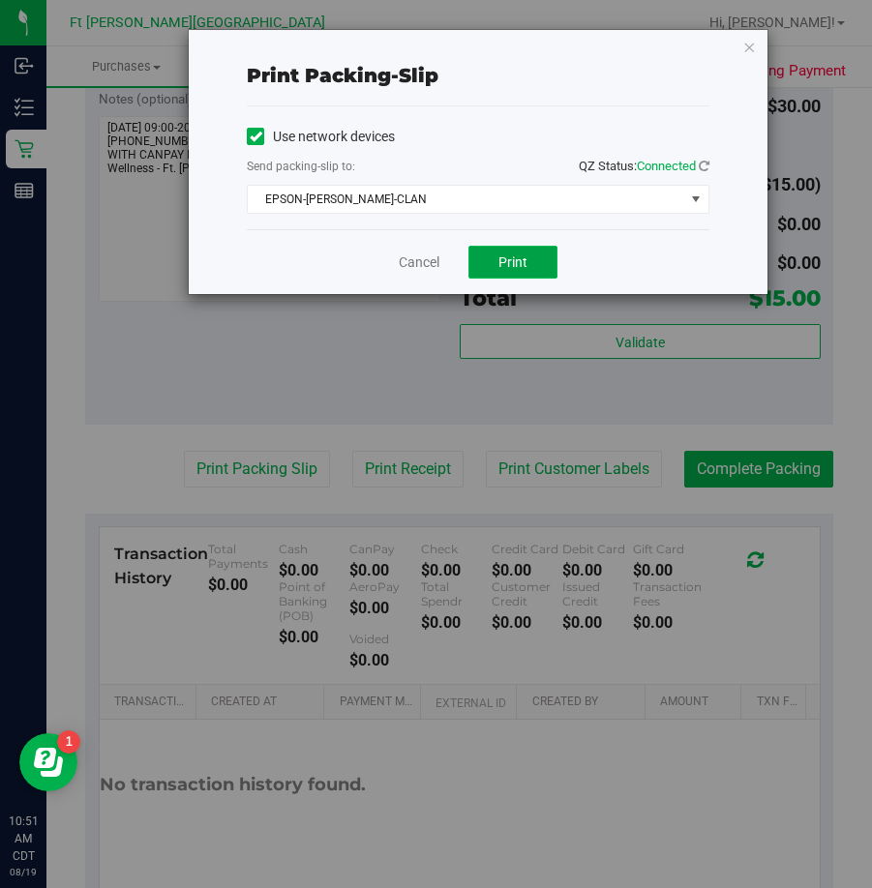
click at [516, 269] on button "Print" at bounding box center [512, 262] width 89 height 33
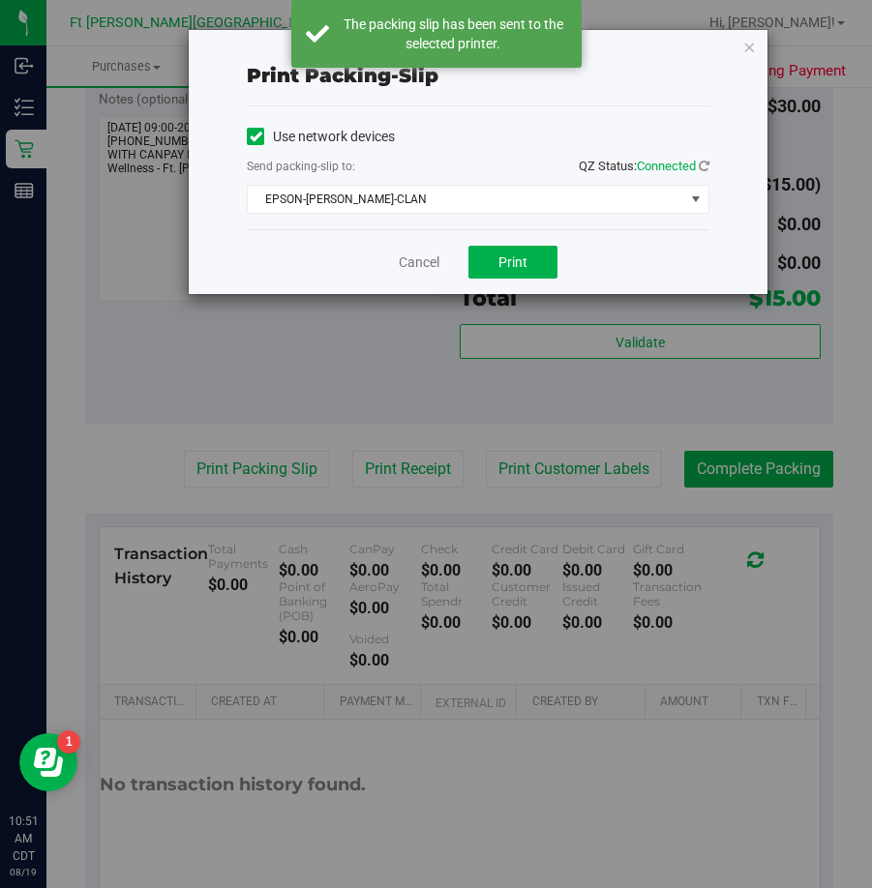
click at [757, 46] on div "Print packing-slip Use network devices Send packing-slip to: QZ Status: Connect…" at bounding box center [478, 162] width 579 height 264
click at [749, 52] on icon "button" at bounding box center [749, 46] width 14 height 23
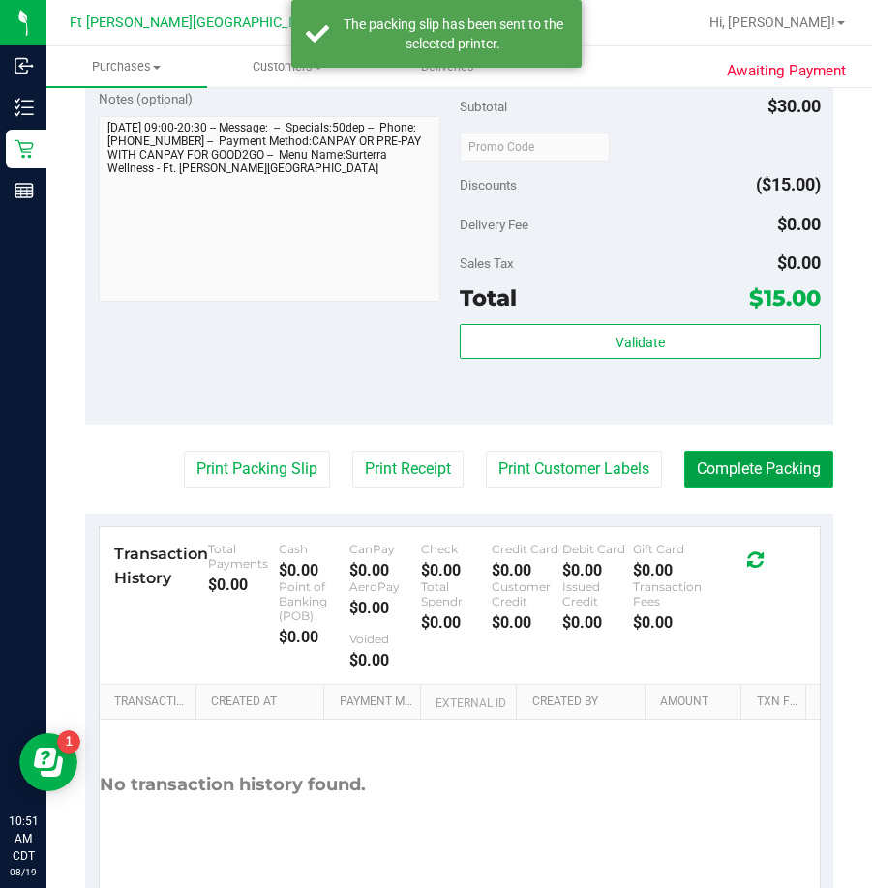
click at [735, 488] on button "Complete Packing" at bounding box center [758, 469] width 149 height 37
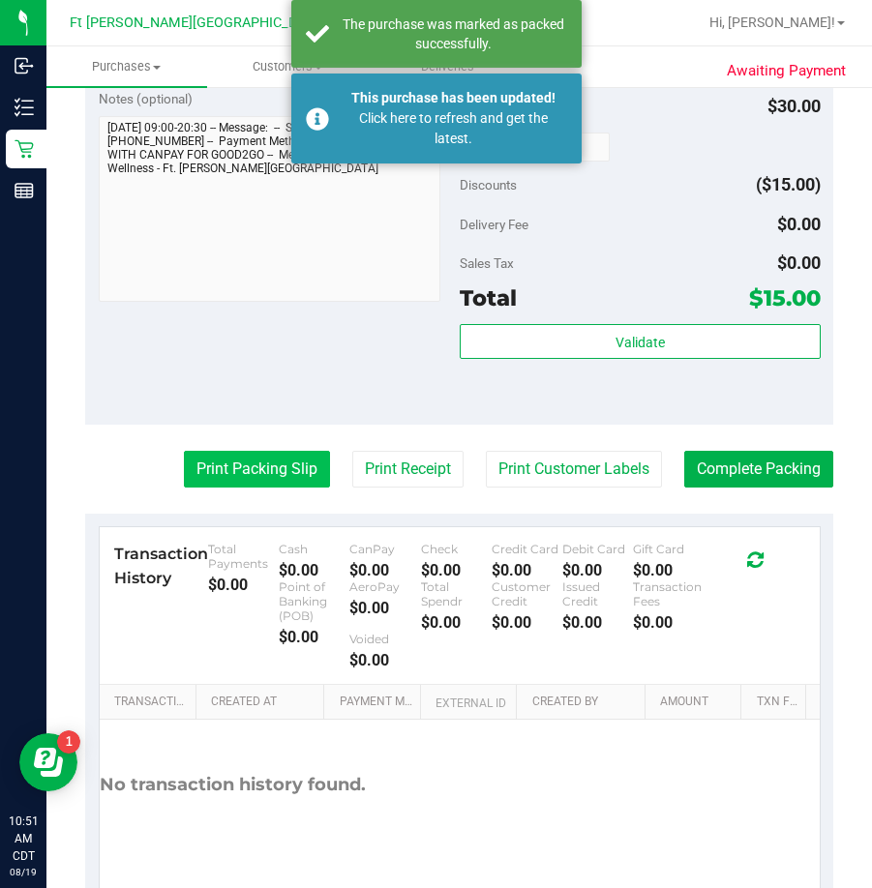
click at [295, 482] on button "Print Packing Slip" at bounding box center [257, 469] width 146 height 37
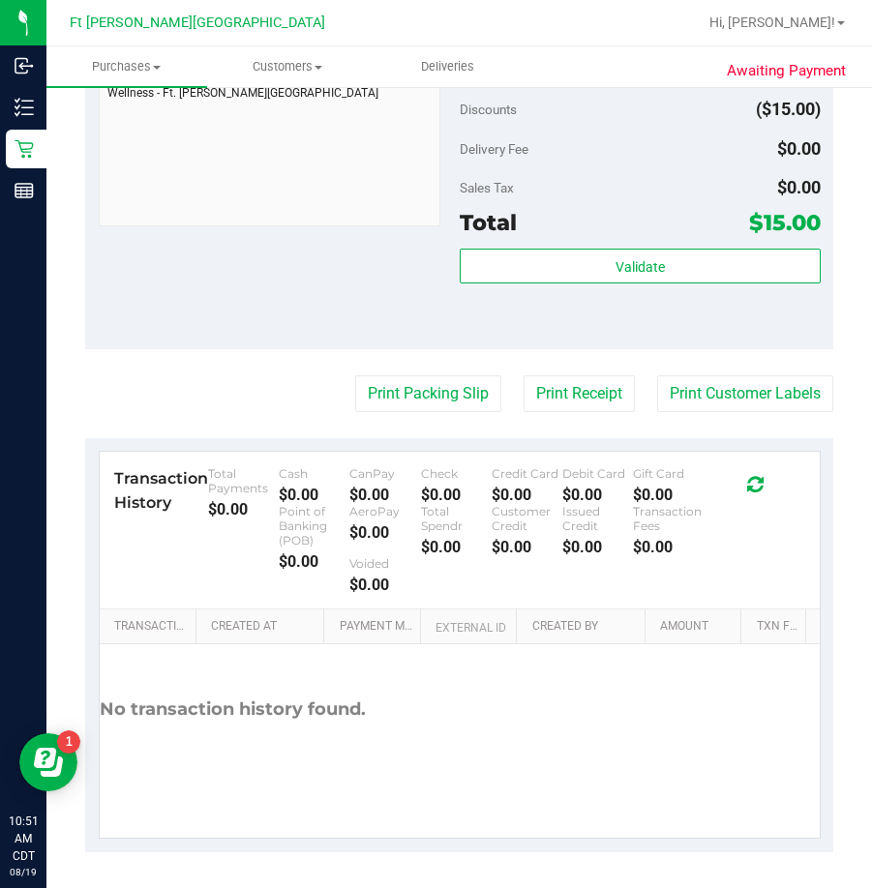
scroll to position [741, 0]
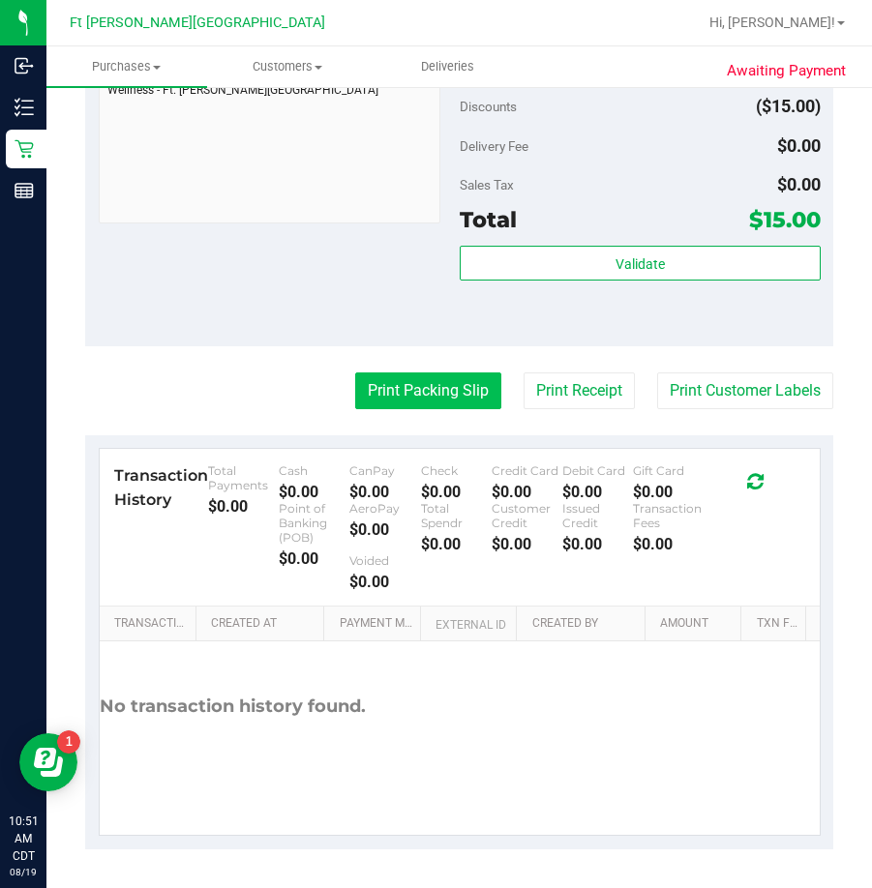
click at [438, 381] on button "Print Packing Slip" at bounding box center [428, 391] width 146 height 37
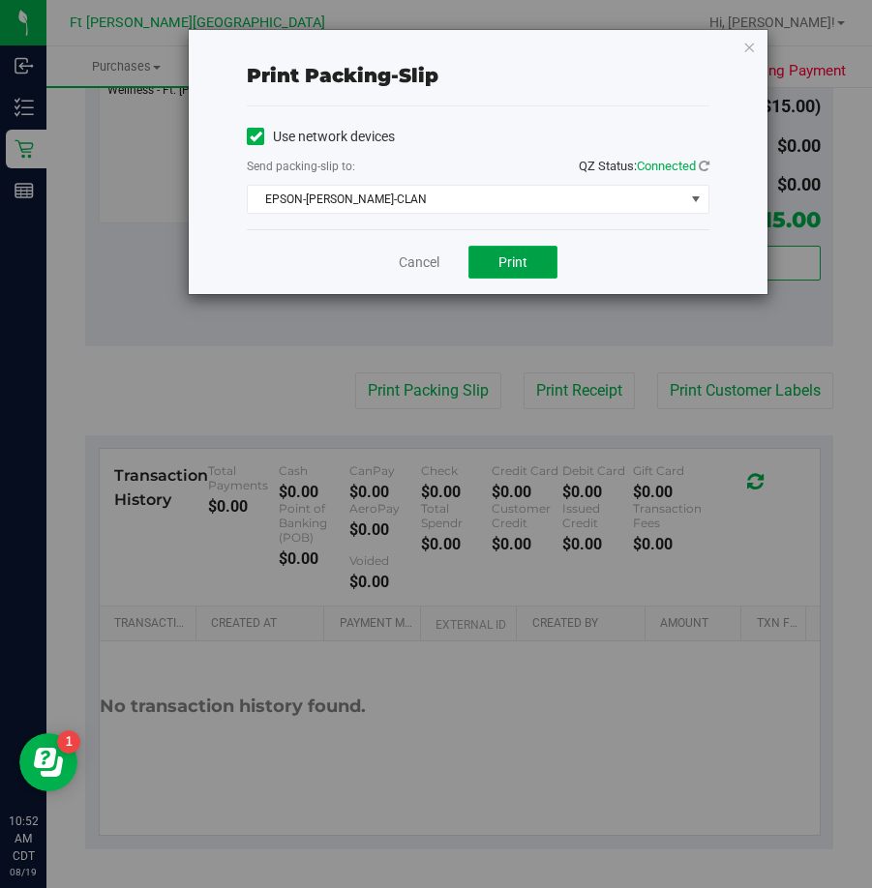
click at [506, 255] on span "Print" at bounding box center [512, 262] width 29 height 15
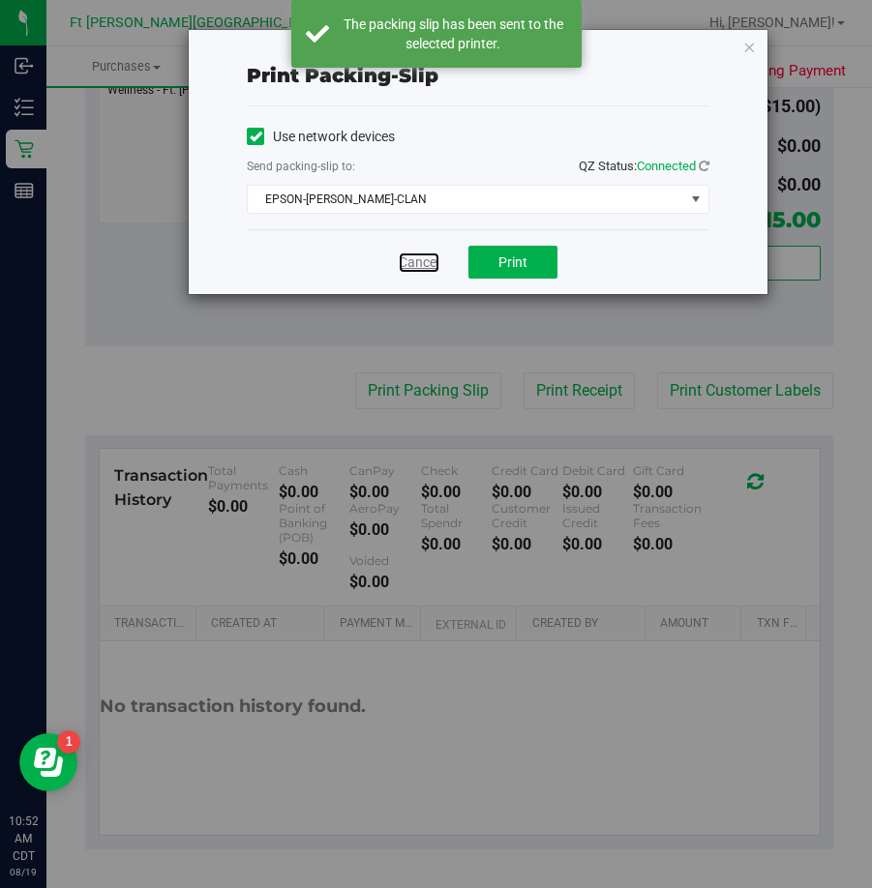
click at [426, 258] on link "Cancel" at bounding box center [419, 263] width 41 height 20
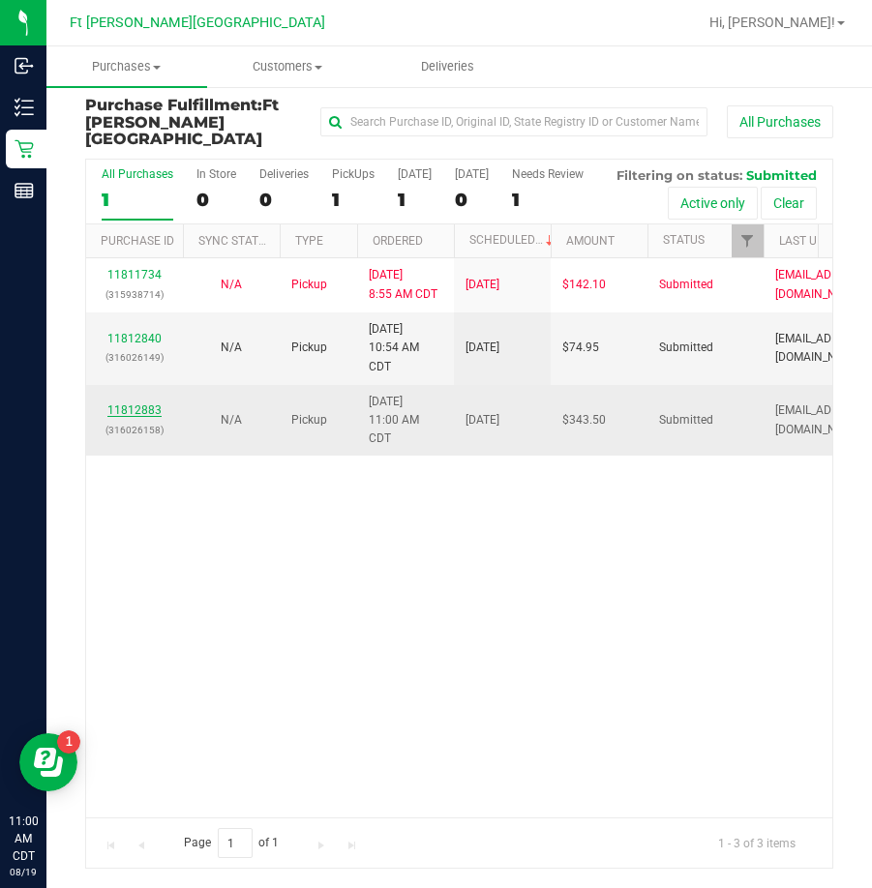
click at [135, 406] on link "11812883" at bounding box center [134, 411] width 54 height 14
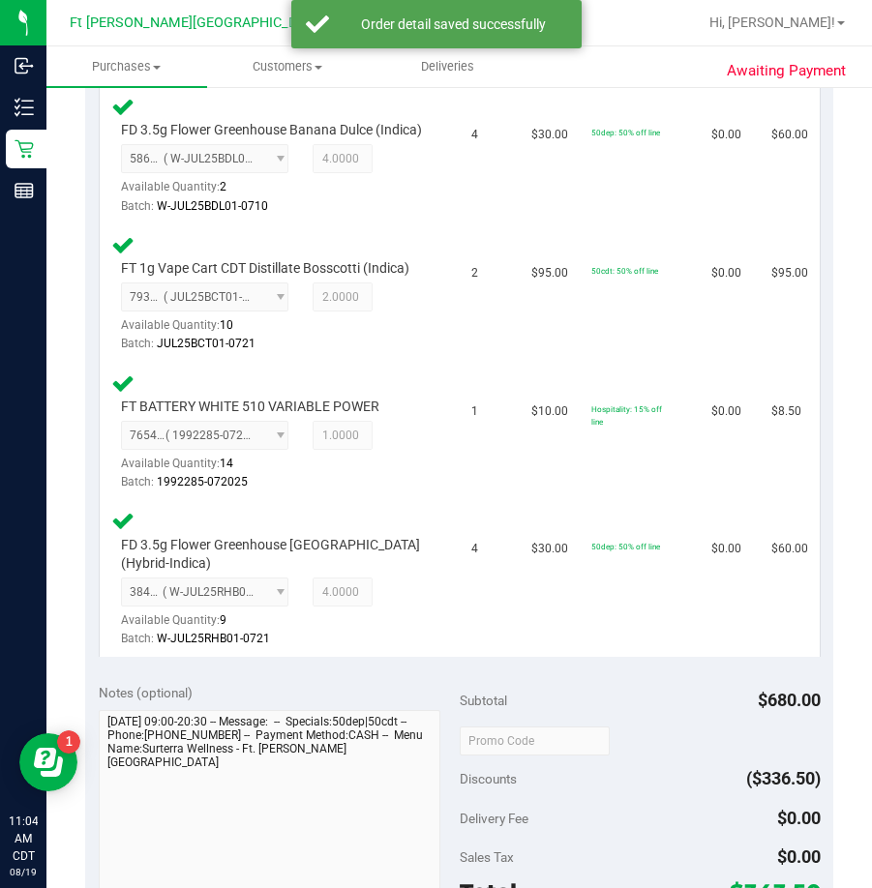
scroll to position [1302, 0]
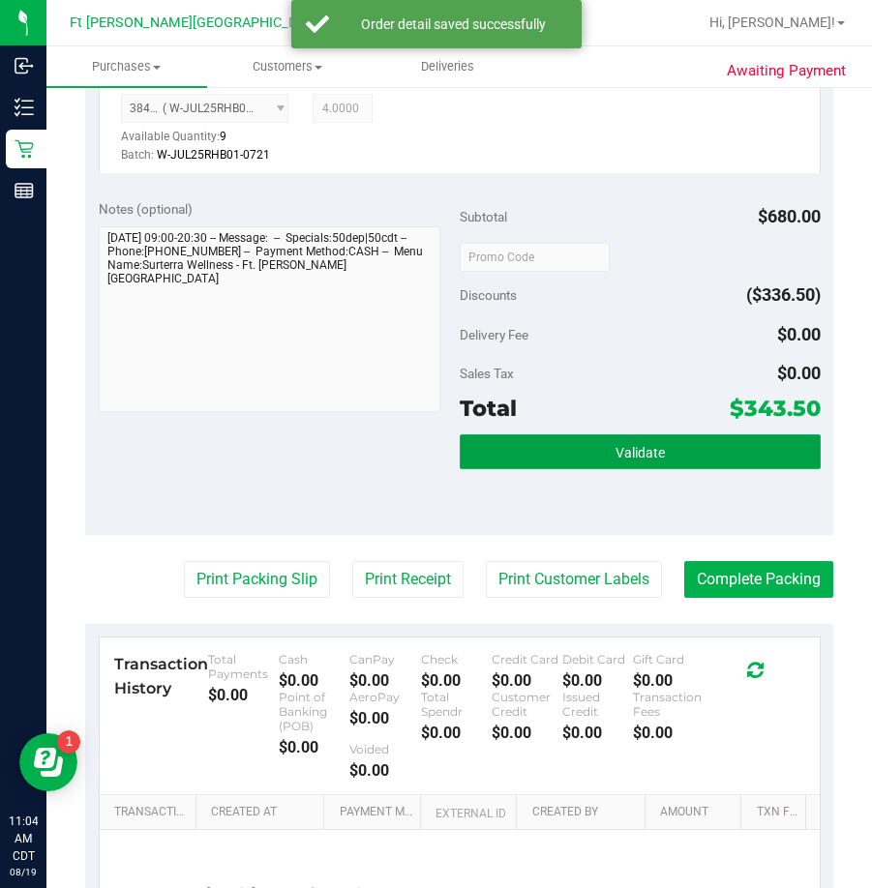
click at [599, 469] on button "Validate" at bounding box center [640, 452] width 361 height 35
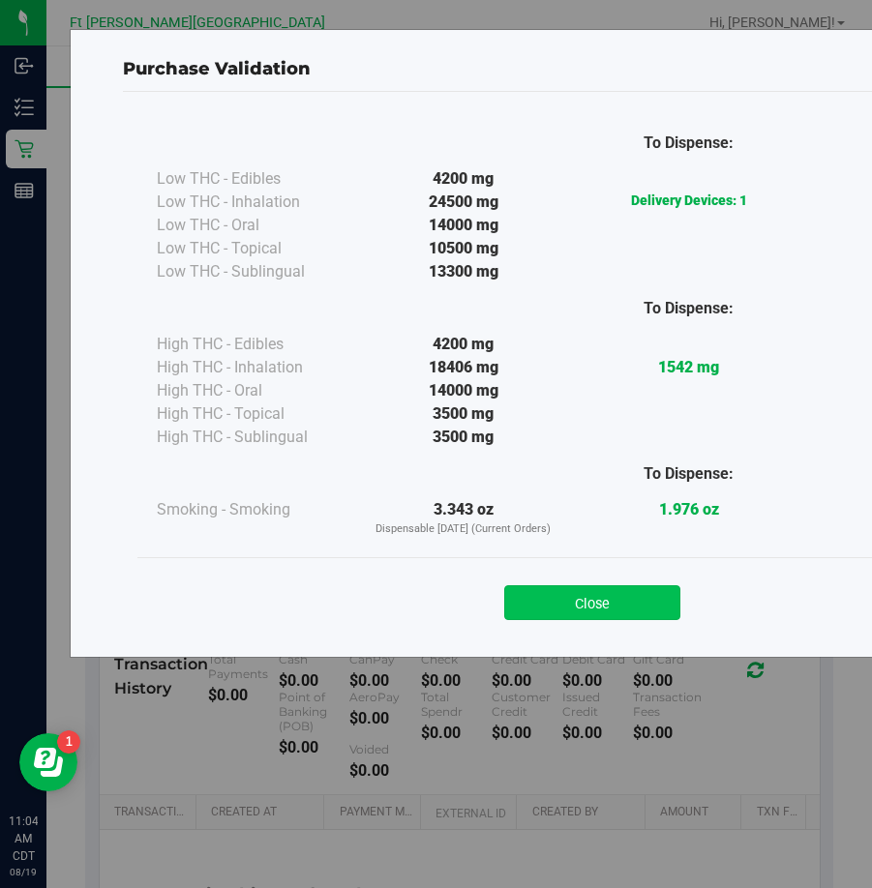
click at [622, 608] on button "Close" at bounding box center [592, 603] width 176 height 35
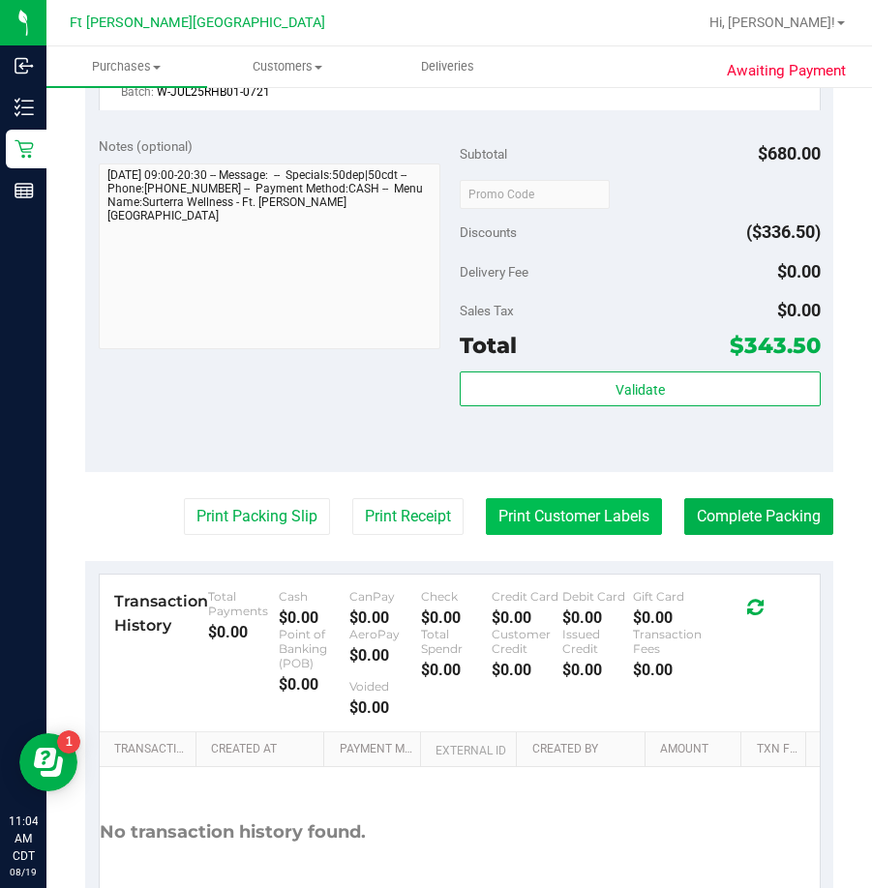
scroll to position [1398, 0]
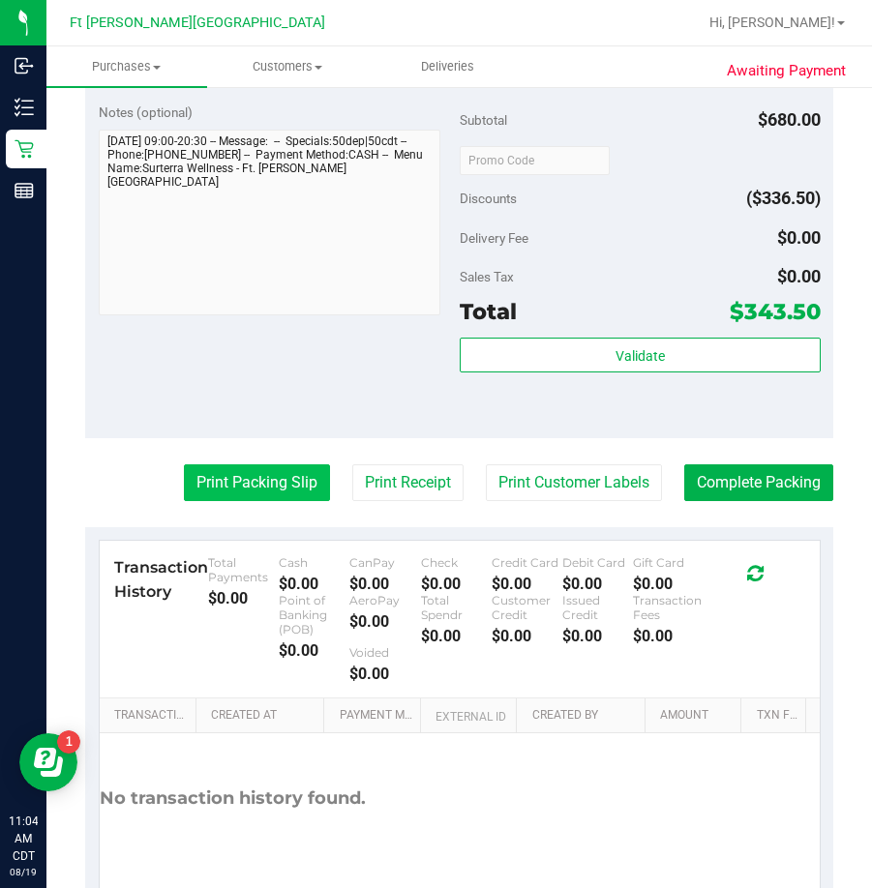
click at [257, 501] on button "Print Packing Slip" at bounding box center [257, 483] width 146 height 37
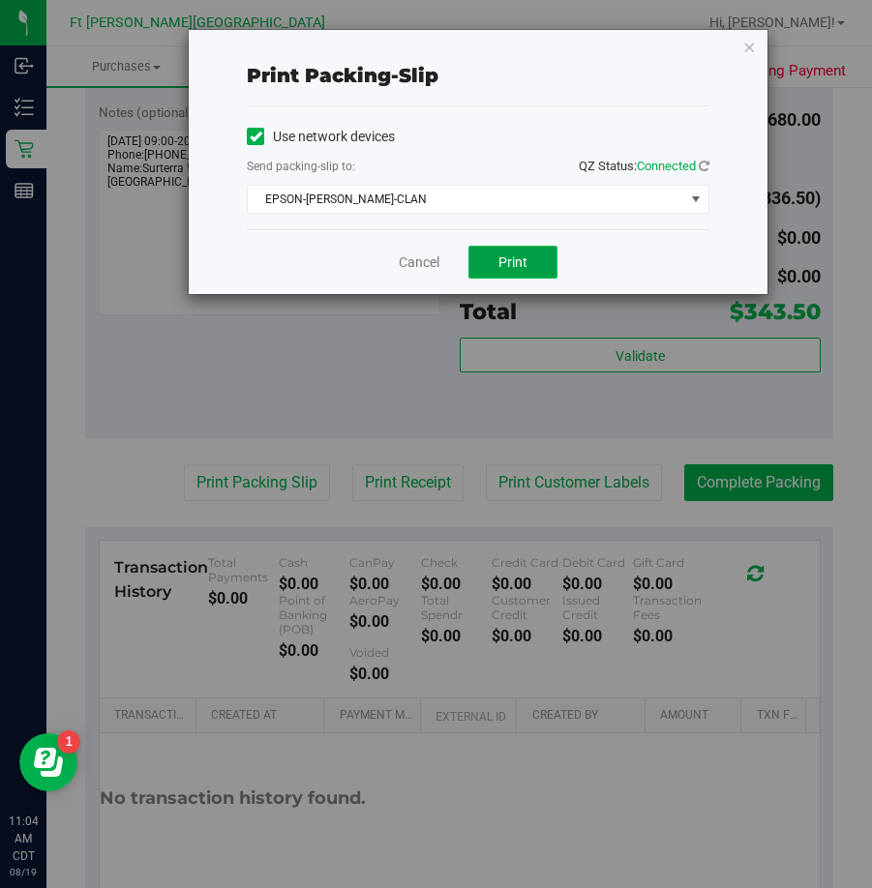
click at [519, 268] on span "Print" at bounding box center [512, 262] width 29 height 15
click at [410, 261] on link "Cancel" at bounding box center [419, 263] width 41 height 20
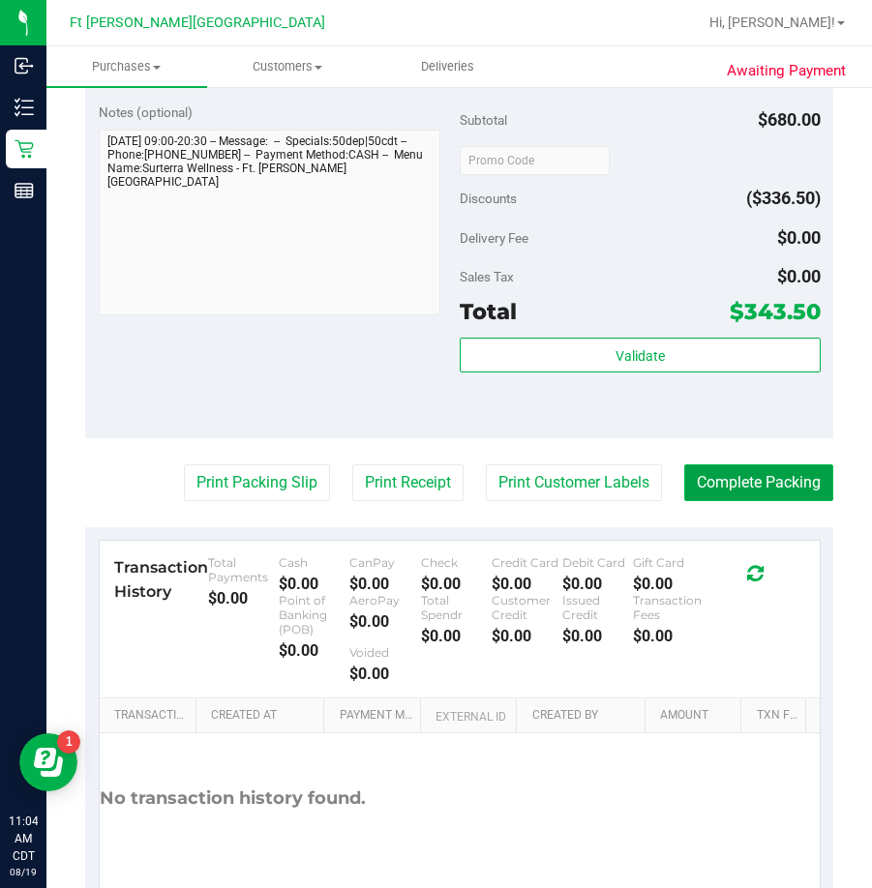
drag, startPoint x: 717, startPoint y: 507, endPoint x: 702, endPoint y: 508, distance: 15.5
click at [718, 501] on button "Complete Packing" at bounding box center [758, 483] width 149 height 37
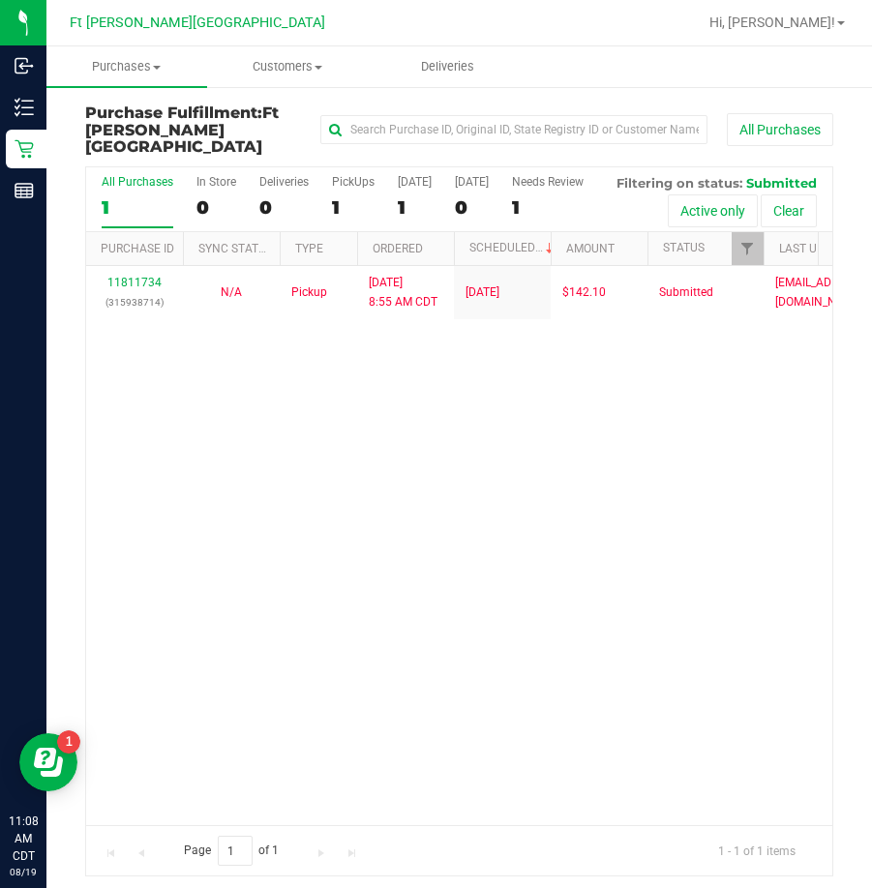
click at [59, 762] on icon "Open Resource Center" at bounding box center [52, 767] width 22 height 20
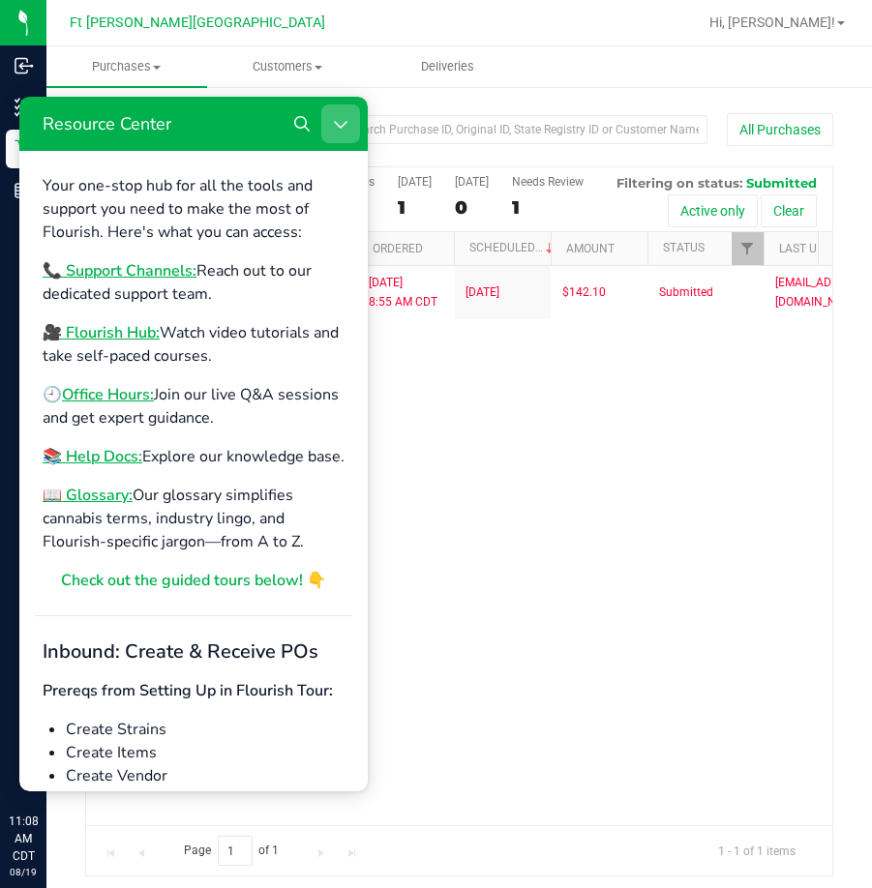
click at [337, 126] on icon "Close Resource Center" at bounding box center [340, 123] width 15 height 15
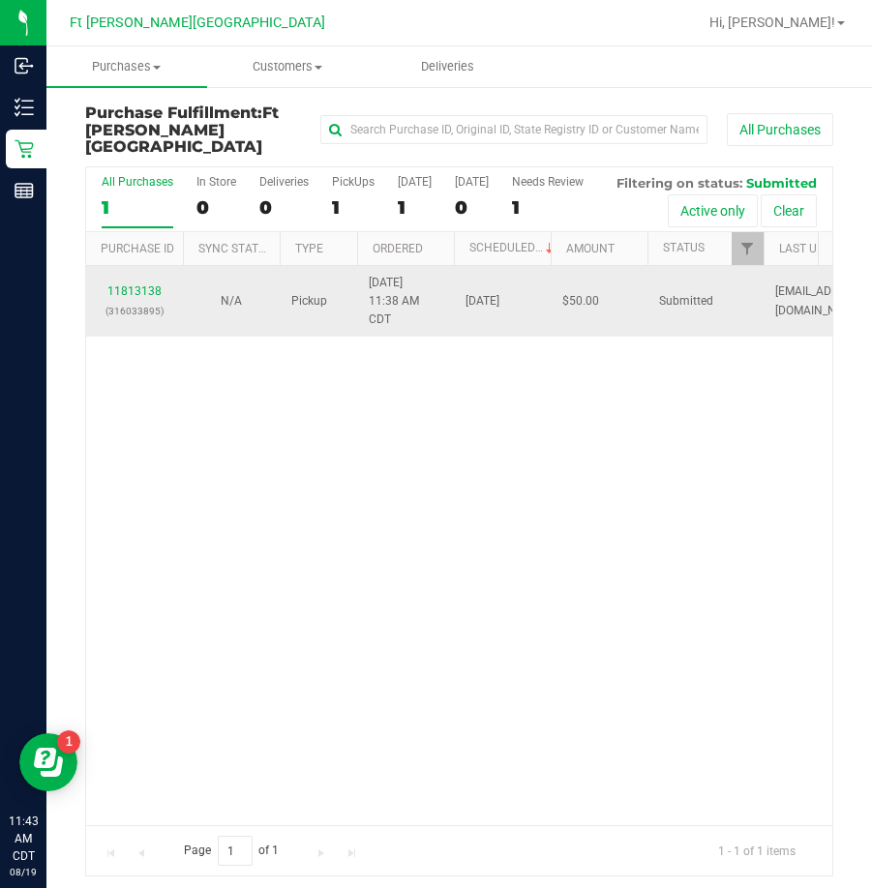
click at [151, 319] on div "11813138 (316033895)" at bounding box center [135, 301] width 74 height 37
